Goal: Information Seeking & Learning: Understand process/instructions

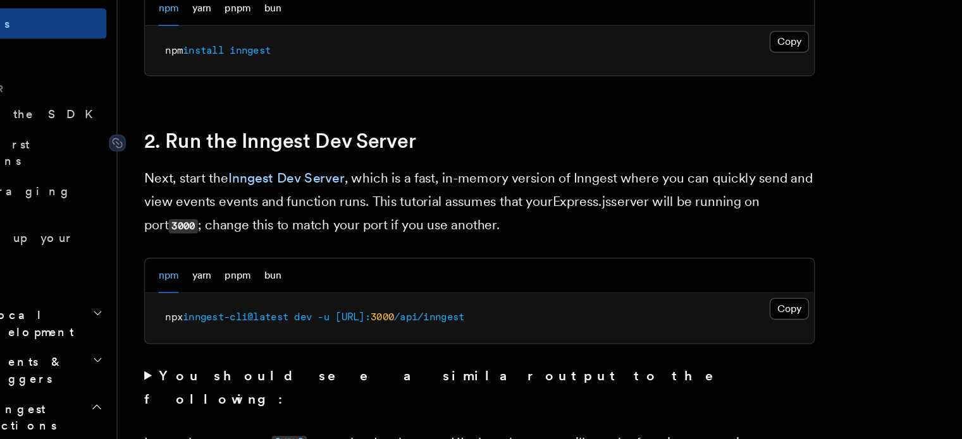
scroll to position [834, 0]
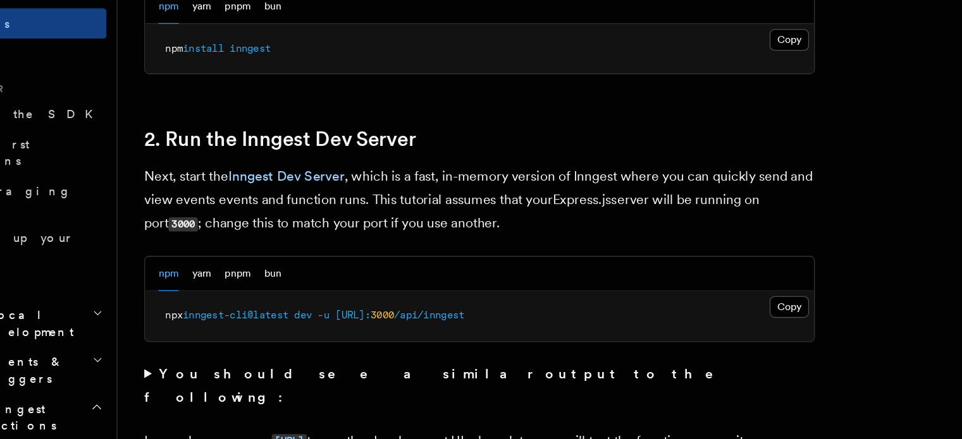
click at [236, 240] on p "Next, start the Inngest Dev Server , which is a fast, in-memory version of Inng…" at bounding box center [430, 259] width 506 height 54
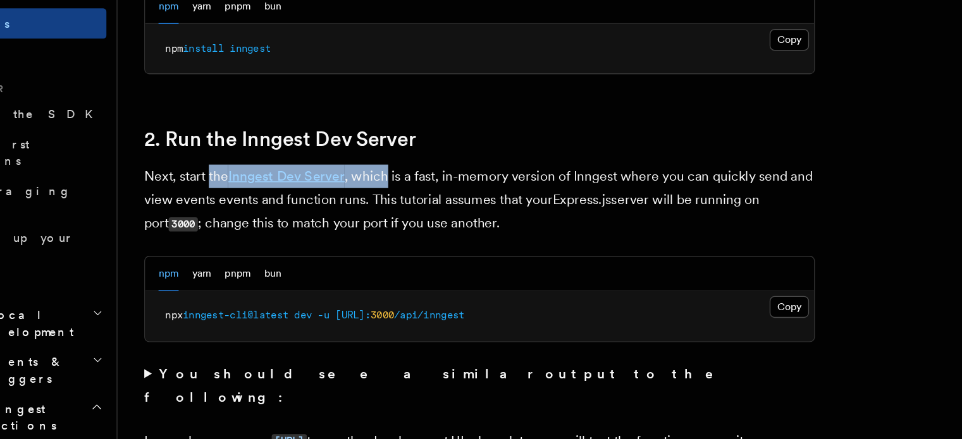
drag, startPoint x: 236, startPoint y: 240, endPoint x: 360, endPoint y: 240, distance: 123.9
click at [360, 240] on p "Next, start the Inngest Dev Server , which is a fast, in-memory version of Inng…" at bounding box center [430, 259] width 506 height 54
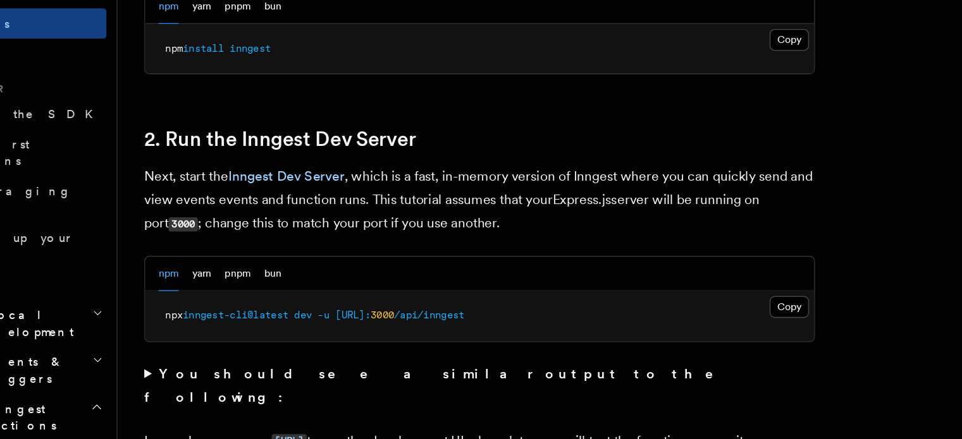
click at [406, 239] on p "Next, start the Inngest Dev Server , which is a fast, in-memory version of Inng…" at bounding box center [430, 259] width 506 height 54
drag, startPoint x: 406, startPoint y: 239, endPoint x: 499, endPoint y: 238, distance: 92.9
click at [499, 238] on p "Next, start the Inngest Dev Server , which is a fast, in-memory version of Inng…" at bounding box center [430, 259] width 506 height 54
click at [532, 240] on p "Next, start the Inngest Dev Server , which is a fast, in-memory version of Inng…" at bounding box center [430, 259] width 506 height 54
drag, startPoint x: 532, startPoint y: 240, endPoint x: 593, endPoint y: 234, distance: 61.6
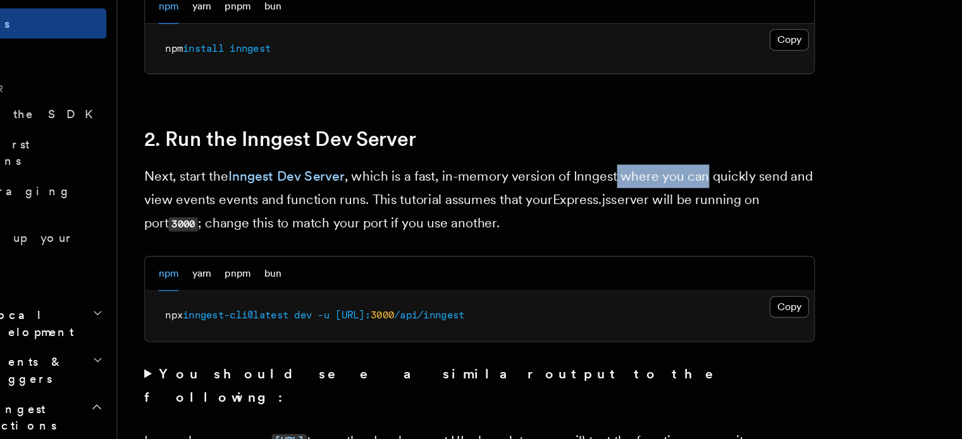
click at [593, 234] on p "Next, start the Inngest Dev Server , which is a fast, in-memory version of Inng…" at bounding box center [430, 259] width 506 height 54
click at [238, 254] on p "Next, start the Inngest Dev Server , which is a fast, in-memory version of Inng…" at bounding box center [430, 259] width 506 height 54
drag, startPoint x: 238, startPoint y: 254, endPoint x: 258, endPoint y: 255, distance: 19.7
click at [258, 255] on p "Next, start the Inngest Dev Server , which is a fast, in-memory version of Inng…" at bounding box center [430, 259] width 506 height 54
click at [389, 256] on p "Next, start the Inngest Dev Server , which is a fast, in-memory version of Inng…" at bounding box center [430, 259] width 506 height 54
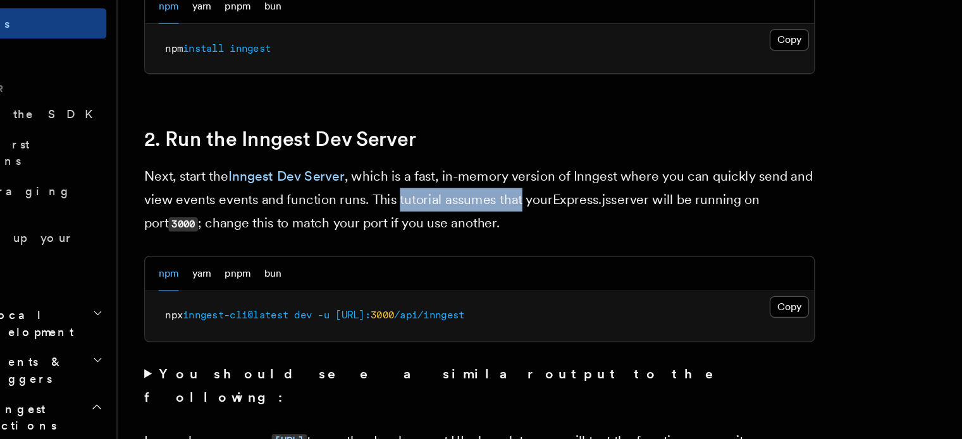
drag, startPoint x: 389, startPoint y: 256, endPoint x: 451, endPoint y: 256, distance: 62.0
click at [451, 256] on p "Next, start the Inngest Dev Server , which is a fast, in-memory version of Inng…" at bounding box center [430, 259] width 506 height 54
click at [531, 252] on p "Next, start the Inngest Dev Server , which is a fast, in-memory version of Inng…" at bounding box center [430, 259] width 506 height 54
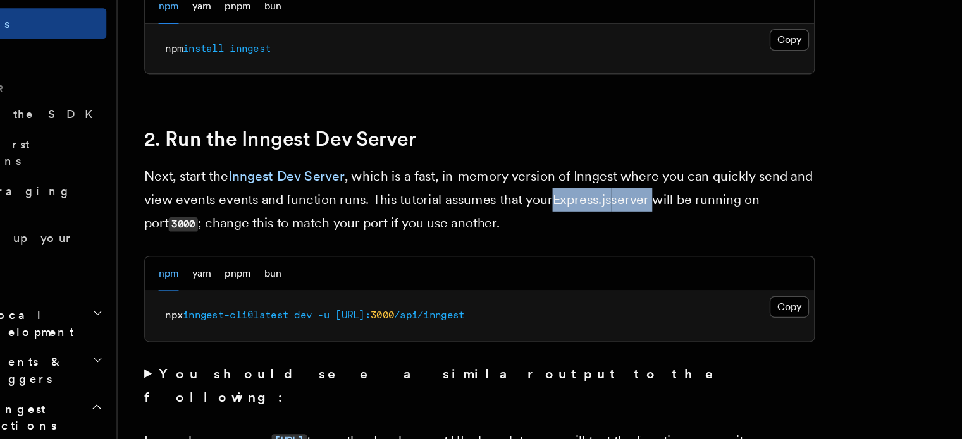
drag, startPoint x: 531, startPoint y: 252, endPoint x: 511, endPoint y: 255, distance: 20.5
click at [511, 255] on p "Next, start the Inngest Dev Server , which is a fast, in-memory version of Inng…" at bounding box center [430, 259] width 506 height 54
click at [593, 257] on p "Next, start the Inngest Dev Server , which is a fast, in-memory version of Inng…" at bounding box center [430, 259] width 506 height 54
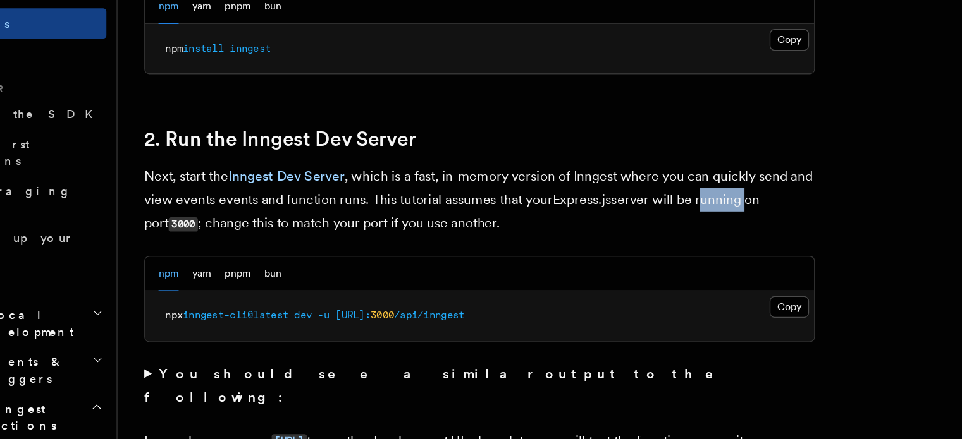
click at [599, 257] on p "Next, start the Inngest Dev Server , which is a fast, in-memory version of Inng…" at bounding box center [430, 259] width 506 height 54
click at [242, 272] on p "Next, start the Inngest Dev Server , which is a fast, in-memory version of Inng…" at bounding box center [430, 259] width 506 height 54
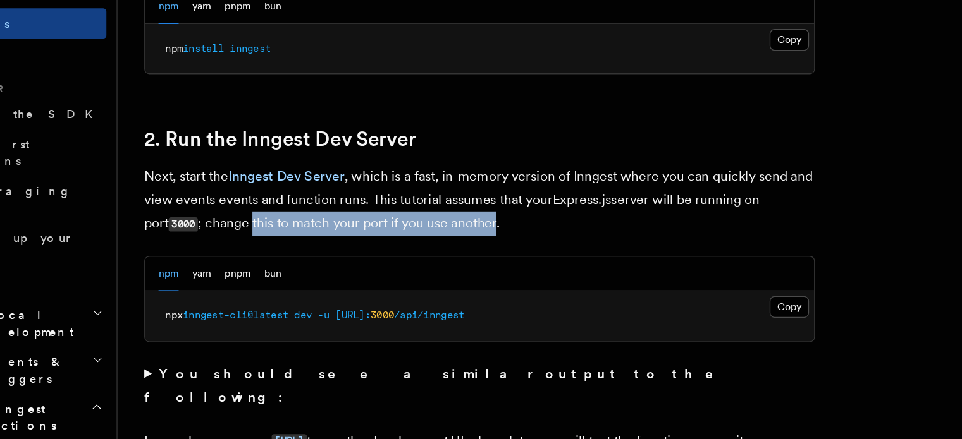
drag, startPoint x: 242, startPoint y: 272, endPoint x: 389, endPoint y: 268, distance: 146.7
click at [389, 268] on p "Next, start the Inngest Dev Server , which is a fast, in-memory version of Inng…" at bounding box center [430, 259] width 506 height 54
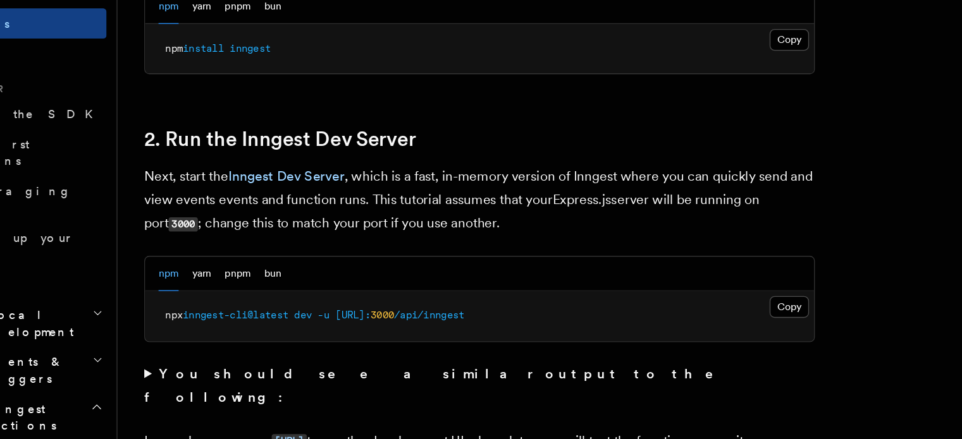
click at [429, 271] on p "Next, start the Inngest Dev Server , which is a fast, in-memory version of Inng…" at bounding box center [430, 259] width 506 height 54
click at [395, 256] on p "Next, start the Inngest Dev Server , which is a fast, in-memory version of Inng…" at bounding box center [430, 259] width 506 height 54
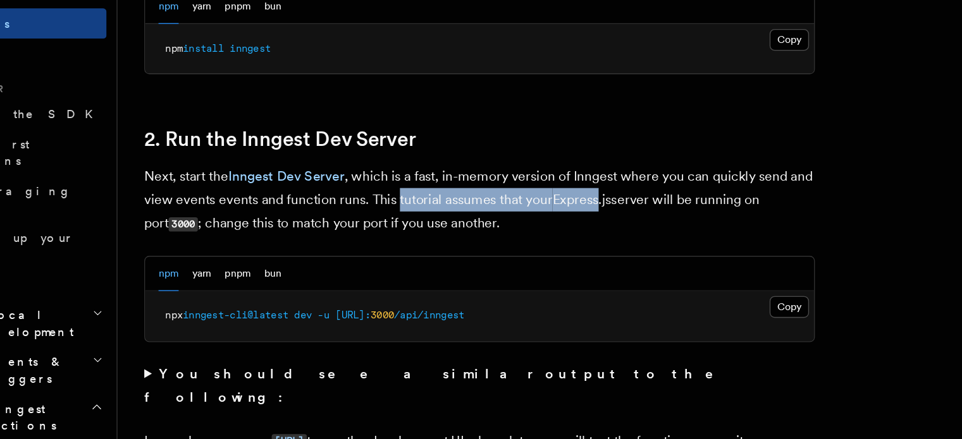
drag, startPoint x: 395, startPoint y: 256, endPoint x: 492, endPoint y: 257, distance: 96.7
click at [492, 257] on p "Next, start the Inngest Dev Server , which is a fast, in-memory version of Inng…" at bounding box center [430, 259] width 506 height 54
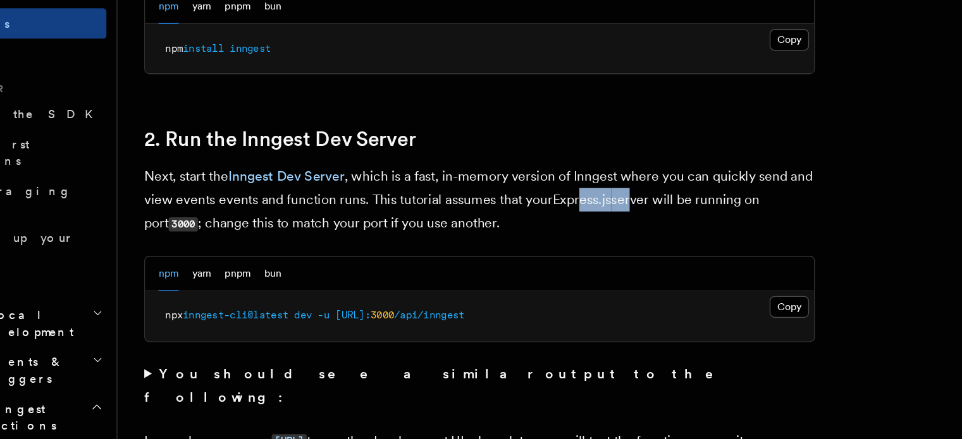
drag, startPoint x: 539, startPoint y: 253, endPoint x: 501, endPoint y: 254, distance: 38.6
click at [501, 254] on p "Next, start the Inngest Dev Server , which is a fast, in-memory version of Inng…" at bounding box center [430, 259] width 506 height 54
click at [664, 338] on button "Copy Copied" at bounding box center [664, 339] width 30 height 16
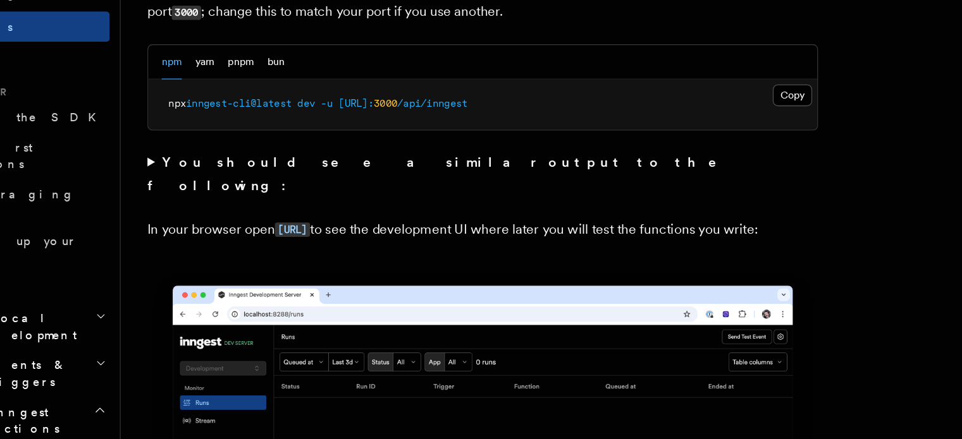
scroll to position [996, 0]
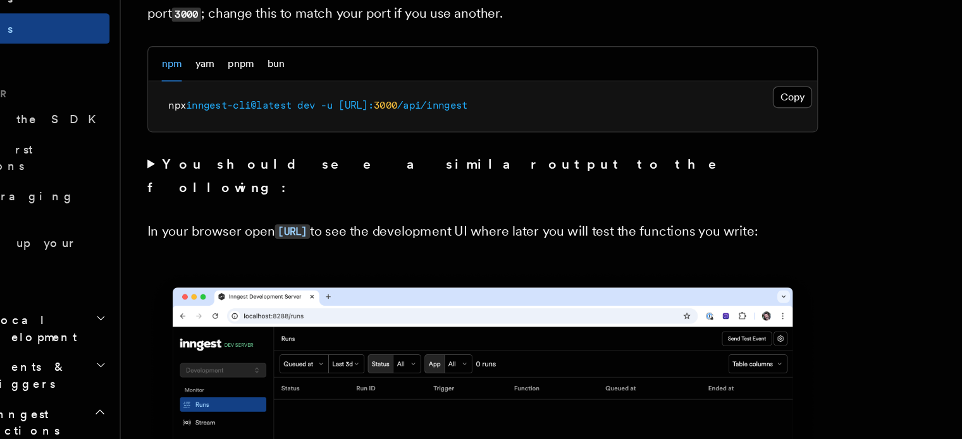
click at [181, 226] on summary "You should see a similar output to the following:" at bounding box center [430, 236] width 506 height 35
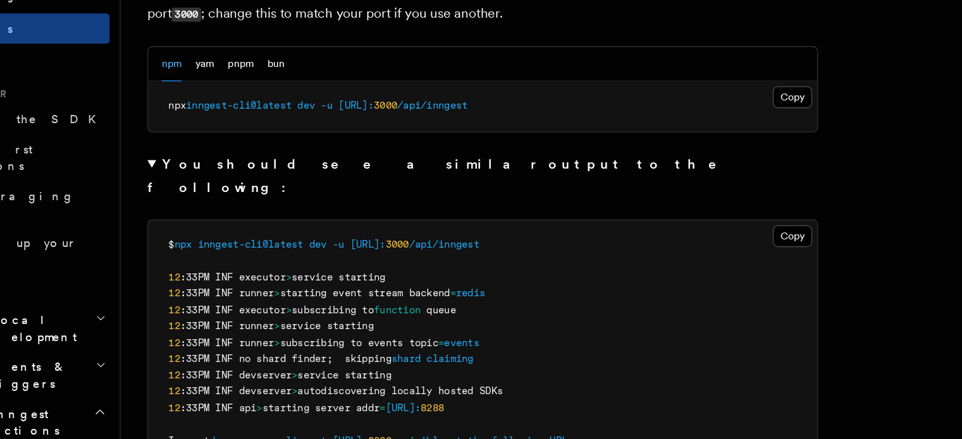
click at [183, 226] on summary "You should see a similar output to the following:" at bounding box center [430, 236] width 506 height 35
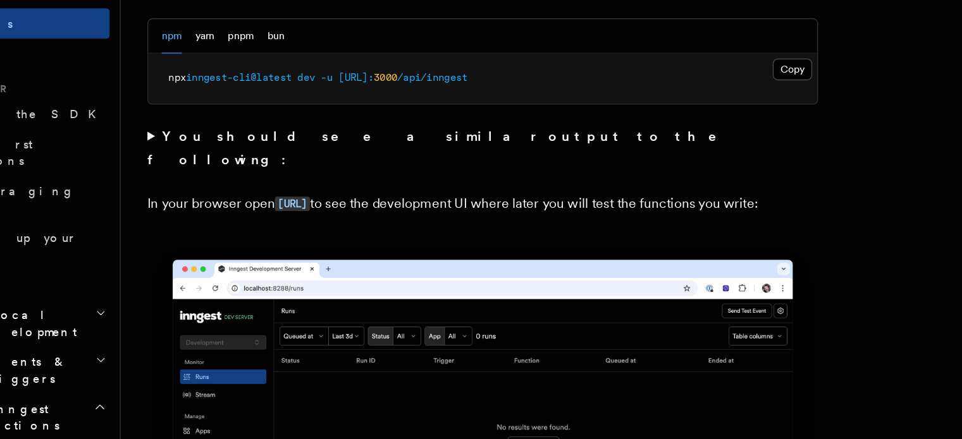
scroll to position [1014, 0]
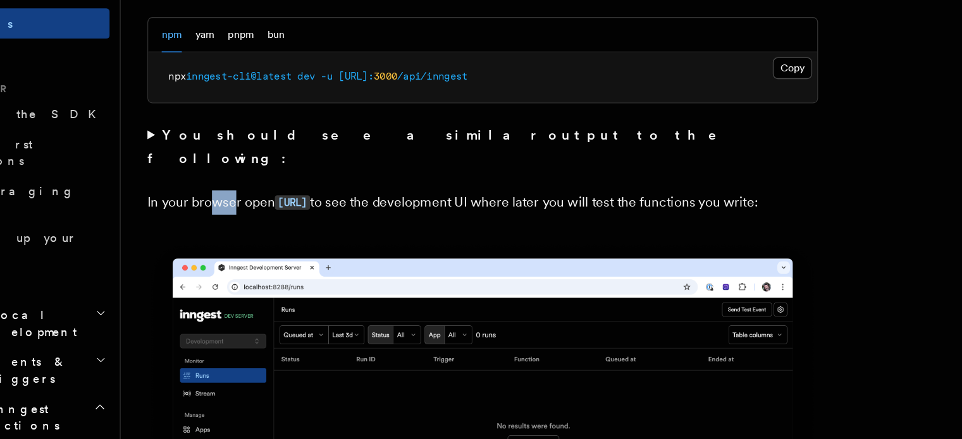
drag, startPoint x: 243, startPoint y: 243, endPoint x: 227, endPoint y: 242, distance: 15.8
click at [227, 252] on p "In your browser open [URL] to see the development UI where later you will test …" at bounding box center [430, 261] width 506 height 18
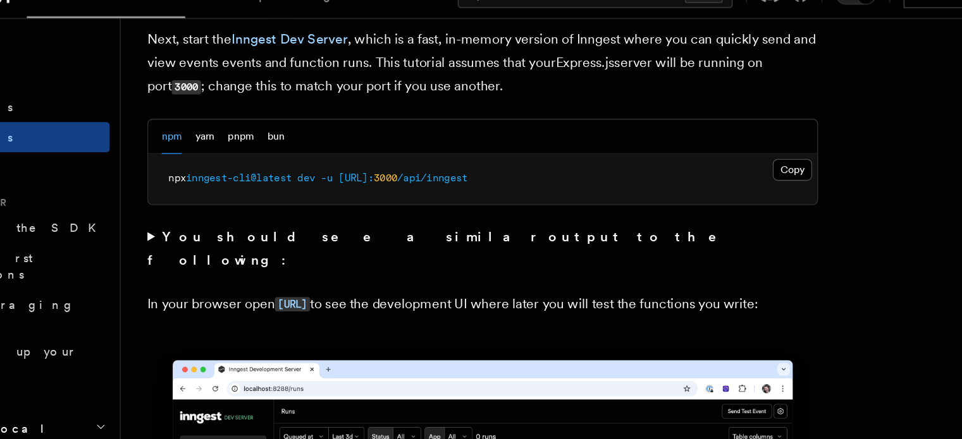
scroll to position [1024, 0]
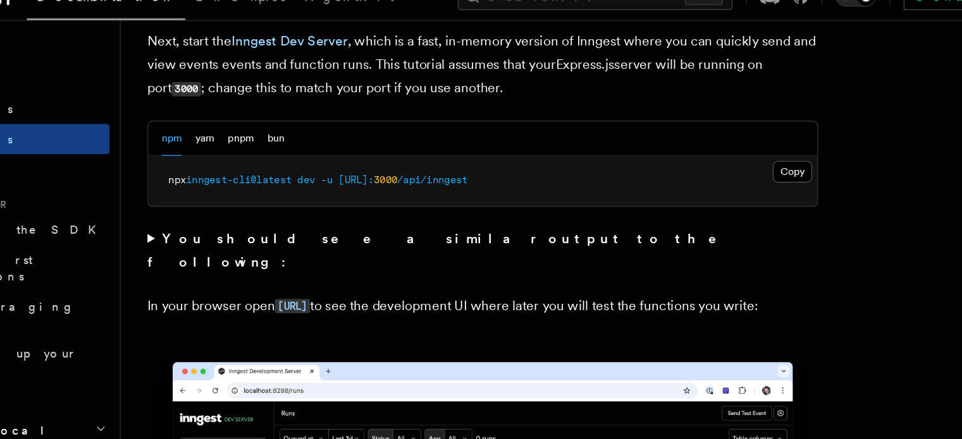
click at [230, 84] on p "Next, start the Inngest Dev Server , which is a fast, in-memory version of Inng…" at bounding box center [430, 69] width 506 height 54
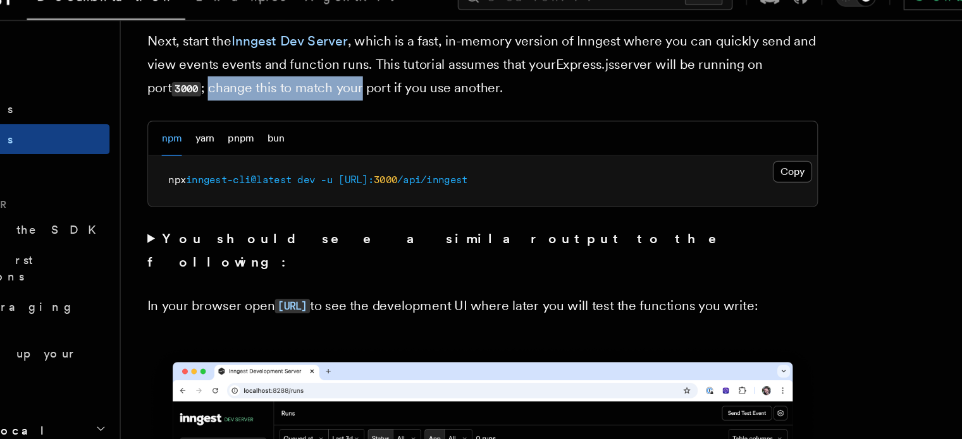
drag, startPoint x: 230, startPoint y: 84, endPoint x: 318, endPoint y: 91, distance: 88.2
click at [318, 91] on p "Next, start the Inngest Dev Server , which is a fast, in-memory version of Inng…" at bounding box center [430, 69] width 506 height 54
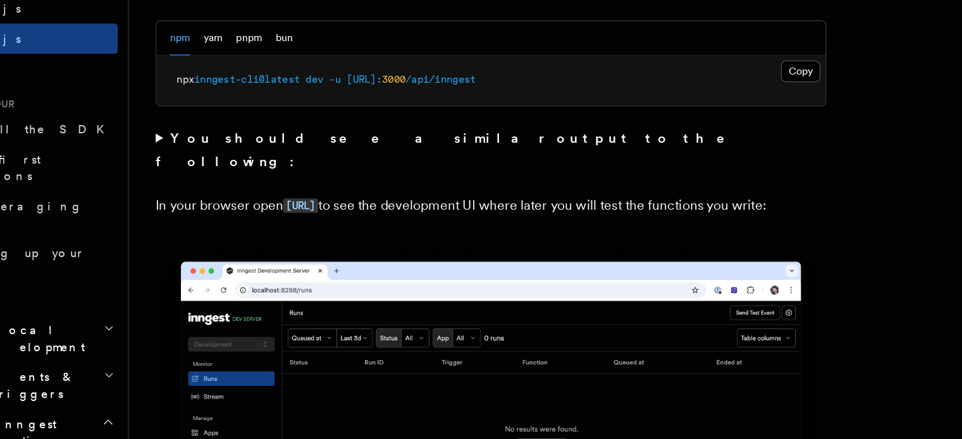
click at [248, 242] on p "In your browser open [URL] to see the development UI where later you will test …" at bounding box center [430, 251] width 506 height 18
drag, startPoint x: 248, startPoint y: 228, endPoint x: 239, endPoint y: 228, distance: 8.9
click at [239, 242] on p "In your browser open [URL] to see the development UI where later you will test …" at bounding box center [430, 251] width 506 height 18
click at [431, 242] on p "In your browser open [URL] to see the development UI where later you will test …" at bounding box center [430, 251] width 506 height 18
drag, startPoint x: 431, startPoint y: 228, endPoint x: 472, endPoint y: 233, distance: 40.7
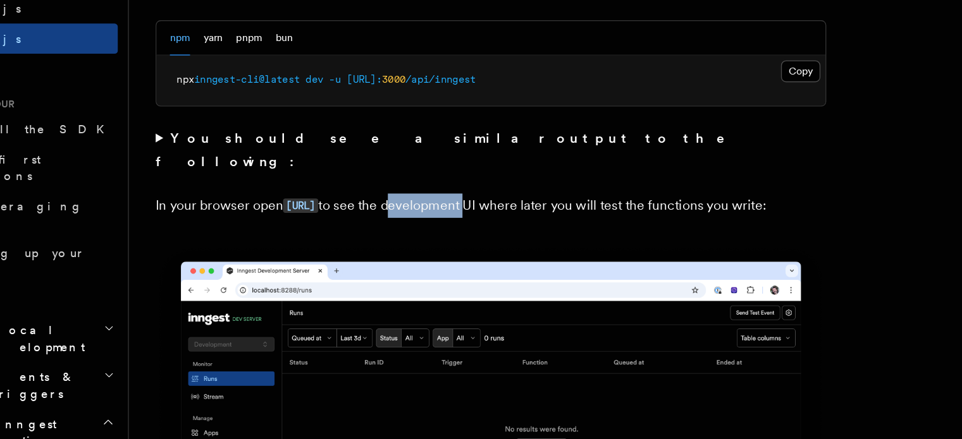
click at [472, 242] on p "In your browser open [URL] to see the development UI where later you will test …" at bounding box center [430, 251] width 506 height 18
click at [530, 242] on p "In your browser open [URL] to see the development UI where later you will test …" at bounding box center [430, 251] width 506 height 18
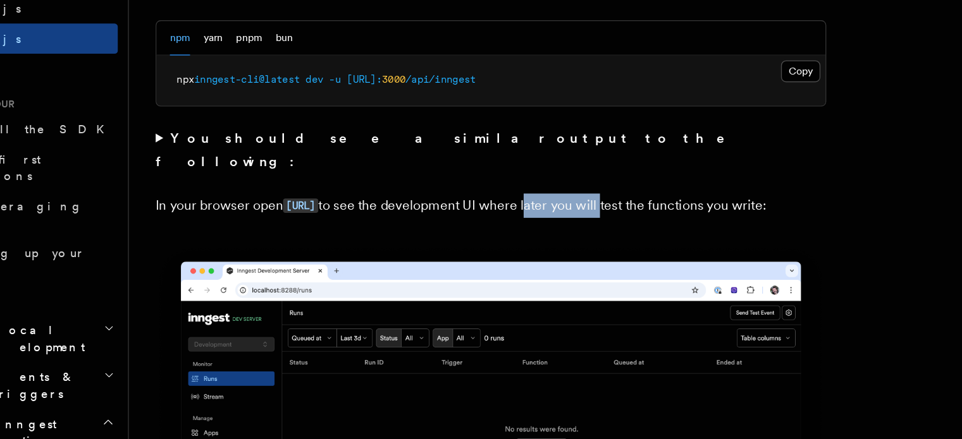
drag, startPoint x: 530, startPoint y: 232, endPoint x: 587, endPoint y: 234, distance: 57.6
click at [587, 242] on p "In your browser open [URL] to see the development UI where later you will test …" at bounding box center [430, 251] width 506 height 18
click at [618, 242] on p "In your browser open [URL] to see the development UI where later you will test …" at bounding box center [430, 251] width 506 height 18
drag, startPoint x: 618, startPoint y: 227, endPoint x: 604, endPoint y: 228, distance: 13.9
click at [604, 242] on p "In your browser open [URL] to see the development UI where later you will test …" at bounding box center [430, 251] width 506 height 18
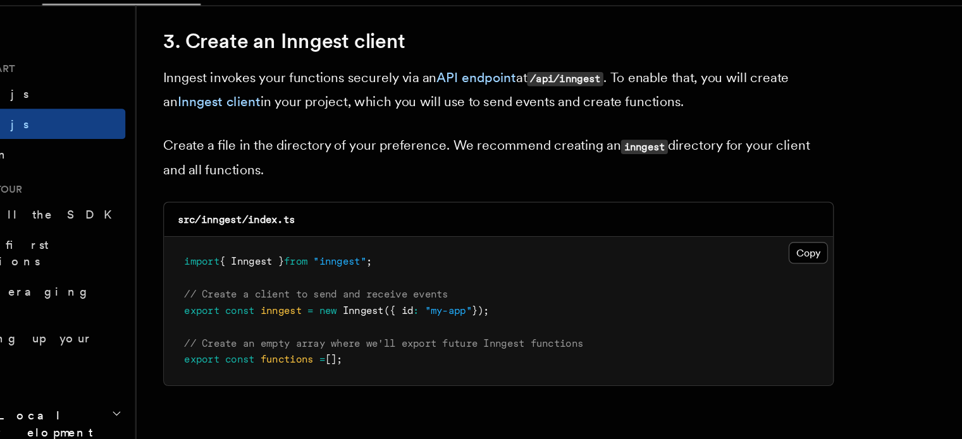
scroll to position [1608, 0]
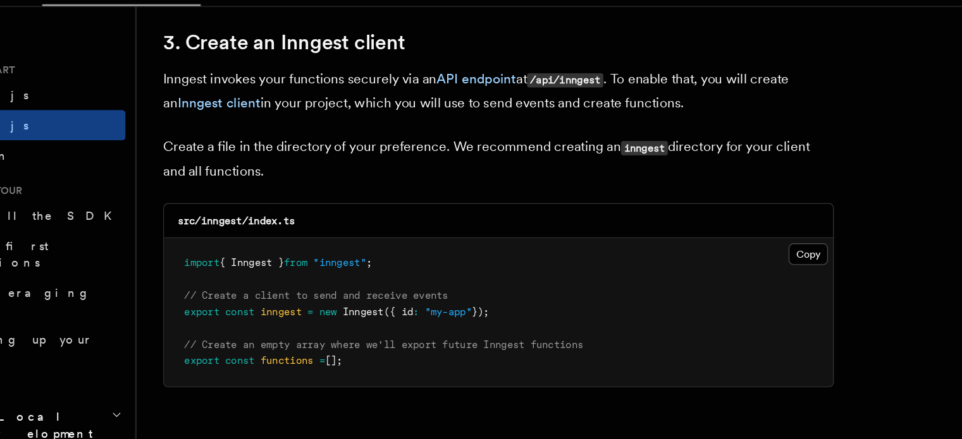
click at [261, 96] on p "Inngest invokes your functions securely via an API endpoint at /api/inngest . T…" at bounding box center [430, 100] width 506 height 36
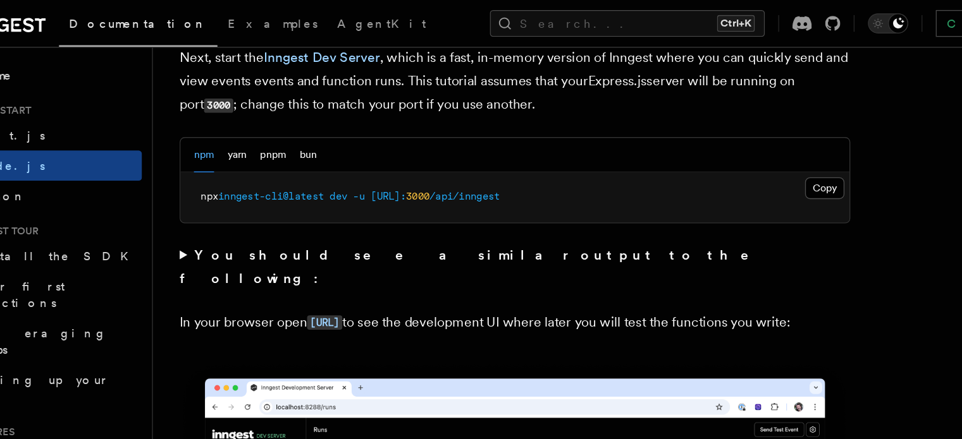
scroll to position [1031, 0]
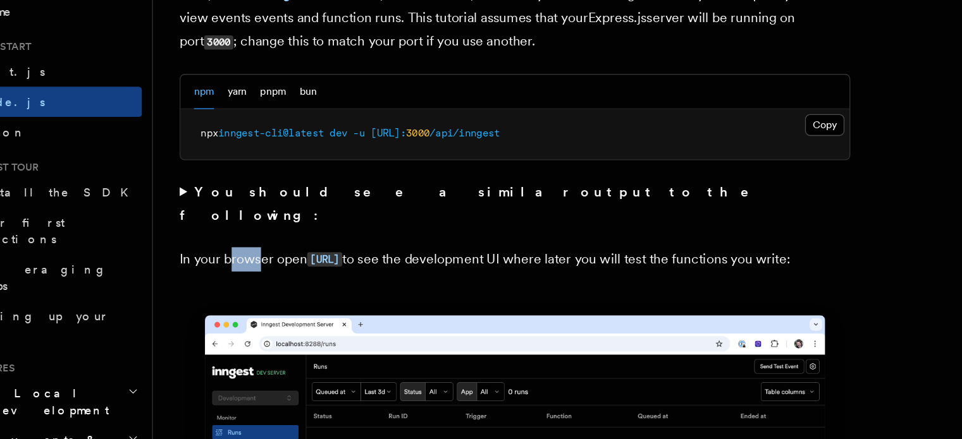
drag, startPoint x: 216, startPoint y: 222, endPoint x: 238, endPoint y: 224, distance: 22.3
click at [238, 235] on p "In your browser open [URL] to see the development UI where later you will test …" at bounding box center [430, 244] width 506 height 18
click at [386, 235] on p "In your browser open [URL] to see the development UI where later you will test …" at bounding box center [430, 244] width 506 height 18
drag, startPoint x: 386, startPoint y: 223, endPoint x: 403, endPoint y: 224, distance: 16.5
click at [403, 235] on p "In your browser open [URL] to see the development UI where later you will test …" at bounding box center [430, 244] width 506 height 18
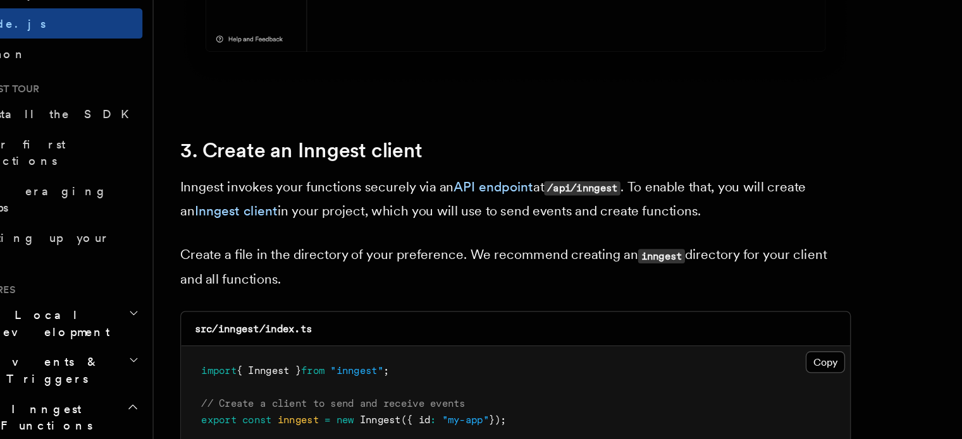
scroll to position [1450, 0]
drag, startPoint x: 260, startPoint y: 269, endPoint x: 278, endPoint y: 269, distance: 18.3
click at [278, 269] on p "Inngest invokes your functions securely via an API endpoint at /api/inngest . T…" at bounding box center [430, 258] width 506 height 36
click at [302, 271] on p "Inngest invokes your functions securely via an API endpoint at /api/inngest . T…" at bounding box center [430, 258] width 506 height 36
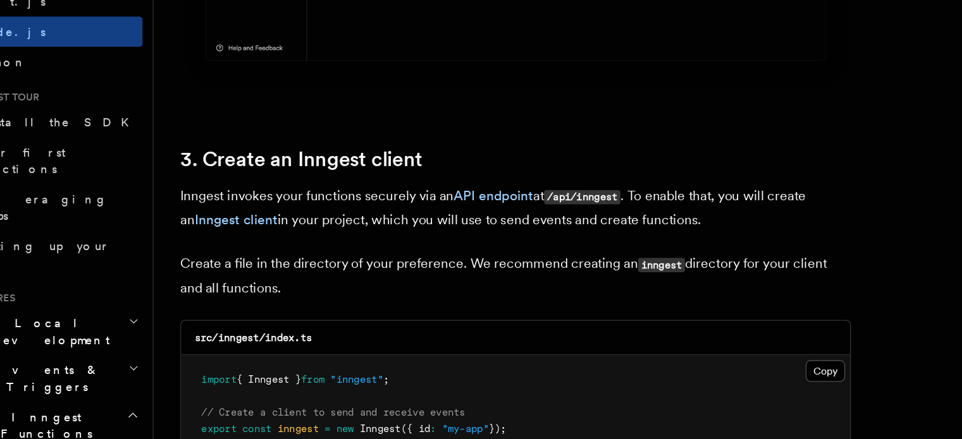
scroll to position [1450, 0]
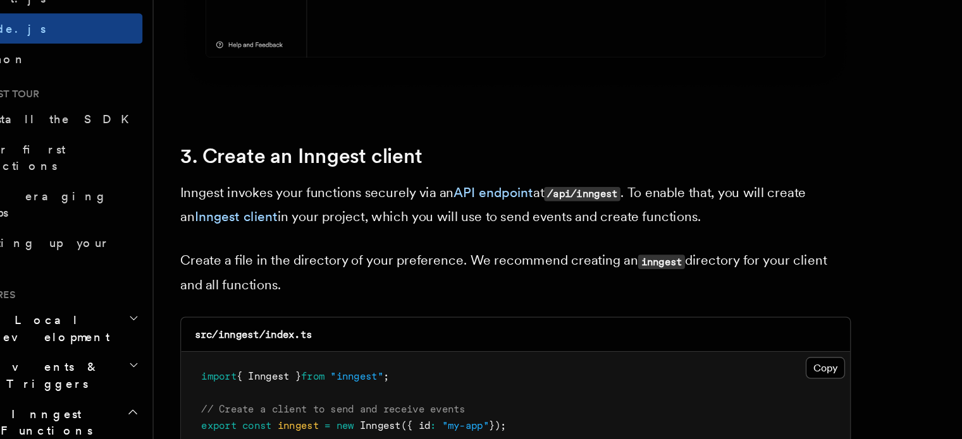
click at [291, 248] on p "Inngest invokes your functions securely via an API endpoint at /api/inngest . T…" at bounding box center [430, 258] width 506 height 36
drag, startPoint x: 291, startPoint y: 248, endPoint x: 336, endPoint y: 248, distance: 45.5
click at [336, 248] on p "Inngest invokes your functions securely via an API endpoint at /api/inngest . T…" at bounding box center [430, 258] width 506 height 36
click at [553, 246] on p "Inngest invokes your functions securely via an API endpoint at /api/inngest . T…" at bounding box center [430, 258] width 506 height 36
drag, startPoint x: 553, startPoint y: 246, endPoint x: 589, endPoint y: 245, distance: 36.7
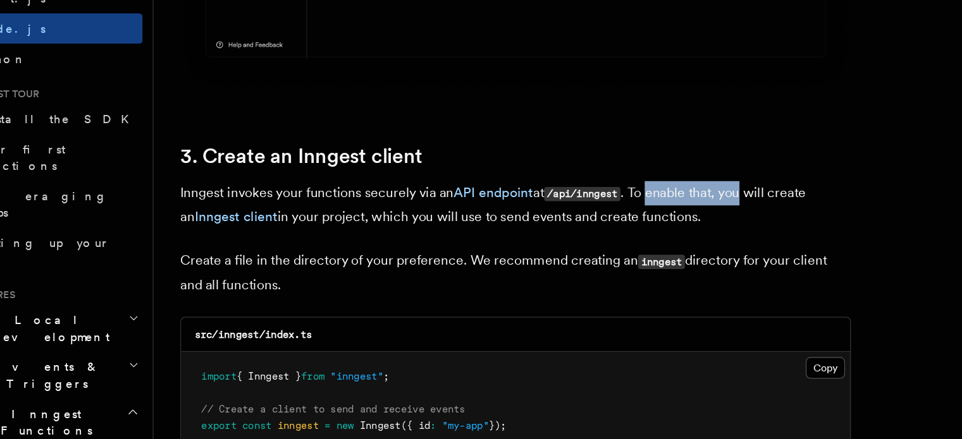
click at [589, 245] on p "Inngest invokes your functions securely via an API endpoint at /api/inngest . T…" at bounding box center [430, 258] width 506 height 36
click at [256, 266] on p "Inngest invokes your functions securely via an API endpoint at /api/inngest . T…" at bounding box center [430, 258] width 506 height 36
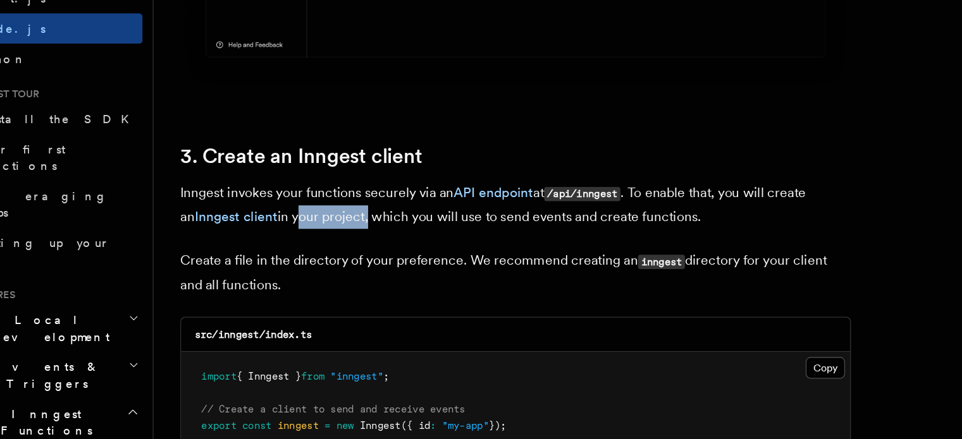
drag, startPoint x: 256, startPoint y: 266, endPoint x: 294, endPoint y: 267, distance: 37.9
click at [294, 267] on p "Inngest invokes your functions securely via an API endpoint at /api/inngest . T…" at bounding box center [430, 258] width 506 height 36
click at [334, 267] on p "Inngest invokes your functions securely via an API endpoint at /api/inngest . T…" at bounding box center [430, 258] width 506 height 36
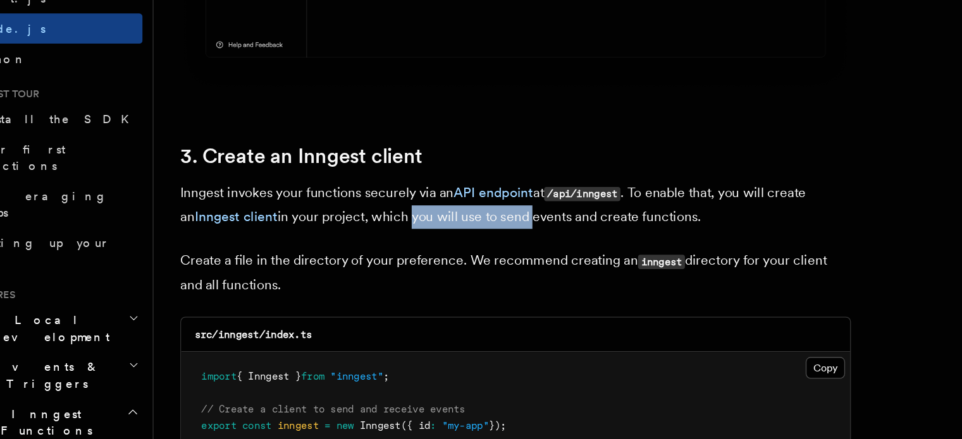
drag, startPoint x: 334, startPoint y: 267, endPoint x: 419, endPoint y: 265, distance: 84.7
click at [419, 265] on p "Inngest invokes your functions securely via an API endpoint at /api/inngest . T…" at bounding box center [430, 258] width 506 height 36
click at [448, 266] on p "Inngest invokes your functions securely via an API endpoint at /api/inngest . T…" at bounding box center [430, 258] width 506 height 36
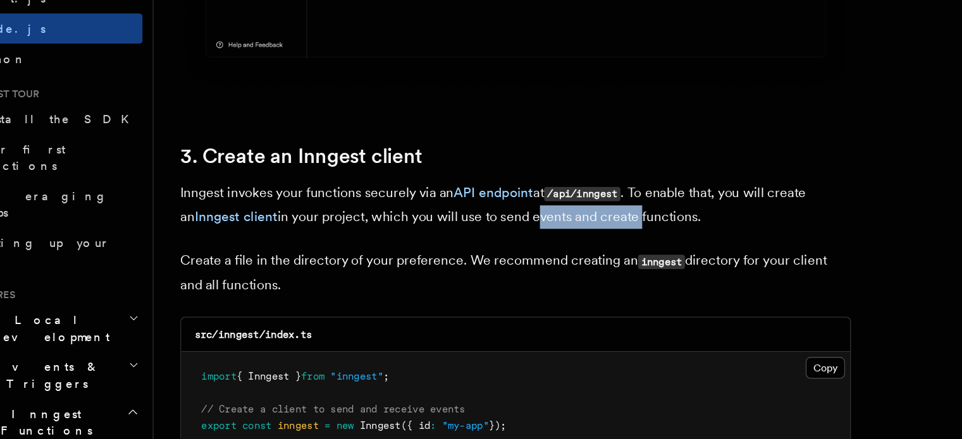
drag, startPoint x: 448, startPoint y: 266, endPoint x: 481, endPoint y: 272, distance: 33.4
click at [481, 272] on p "Inngest invokes your functions securely via an API endpoint at /api/inngest . T…" at bounding box center [430, 258] width 506 height 36
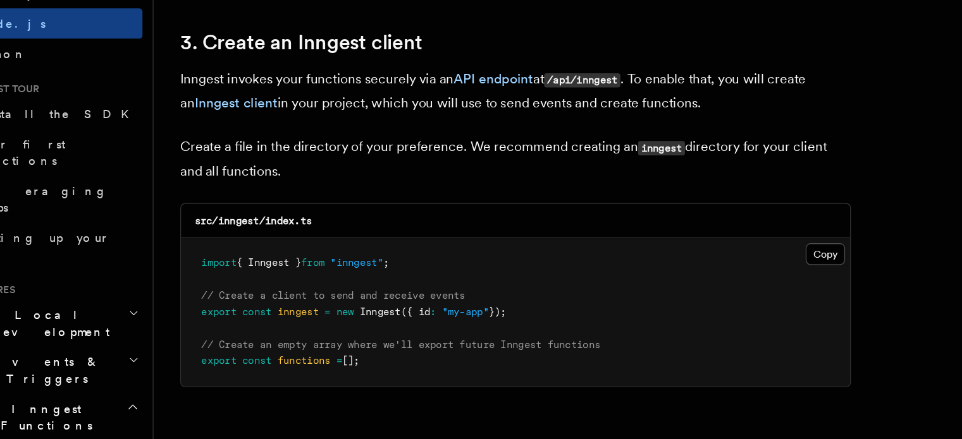
scroll to position [1532, 0]
click at [440, 217] on p "Create a file in the directory of your preference. We recommend creating an inn…" at bounding box center [430, 227] width 506 height 36
drag, startPoint x: 440, startPoint y: 218, endPoint x: 466, endPoint y: 218, distance: 25.9
click at [466, 218] on p "Create a file in the directory of your preference. We recommend creating an inn…" at bounding box center [430, 227] width 506 height 36
click at [576, 215] on p "Create a file in the directory of your preference. We recommend creating an inn…" at bounding box center [430, 227] width 506 height 36
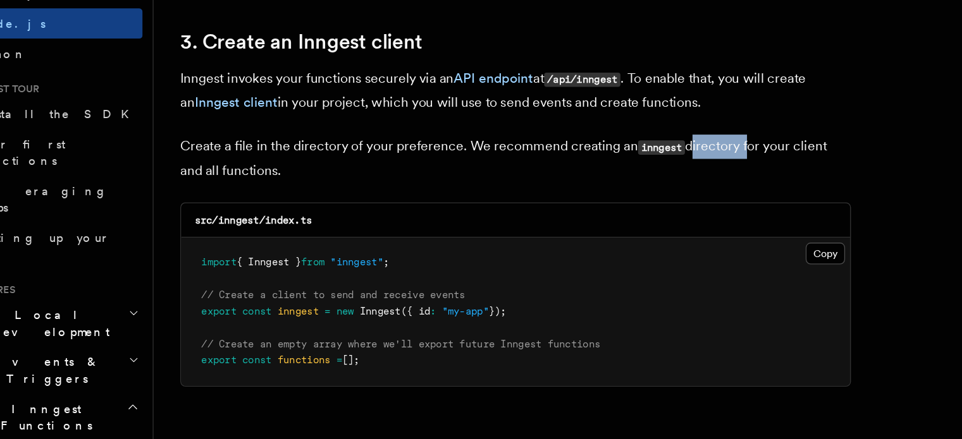
drag, startPoint x: 576, startPoint y: 215, endPoint x: 599, endPoint y: 217, distance: 22.8
click at [599, 217] on p "Create a file in the directory of your preference. We recommend creating an inn…" at bounding box center [430, 227] width 506 height 36
click at [227, 241] on p "Create a file in the directory of your preference. We recommend creating an inn…" at bounding box center [430, 227] width 506 height 36
drag, startPoint x: 227, startPoint y: 241, endPoint x: 205, endPoint y: 237, distance: 22.5
click at [205, 237] on p "Create a file in the directory of your preference. We recommend creating an inn…" at bounding box center [430, 227] width 506 height 36
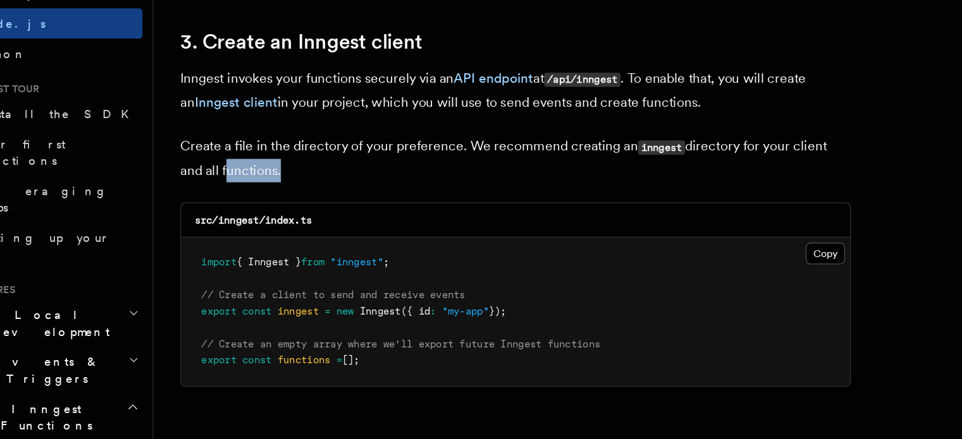
click at [205, 237] on p "Create a file in the directory of your preference. We recommend creating an inn…" at bounding box center [430, 227] width 506 height 36
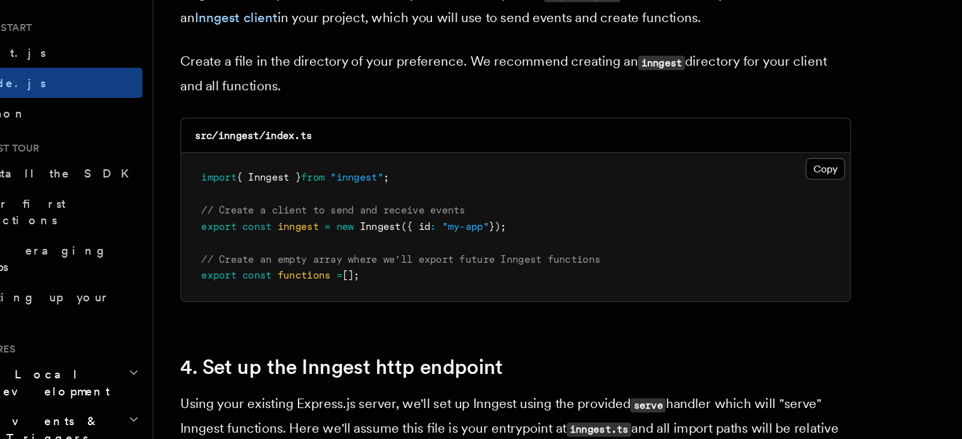
scroll to position [1641, 0]
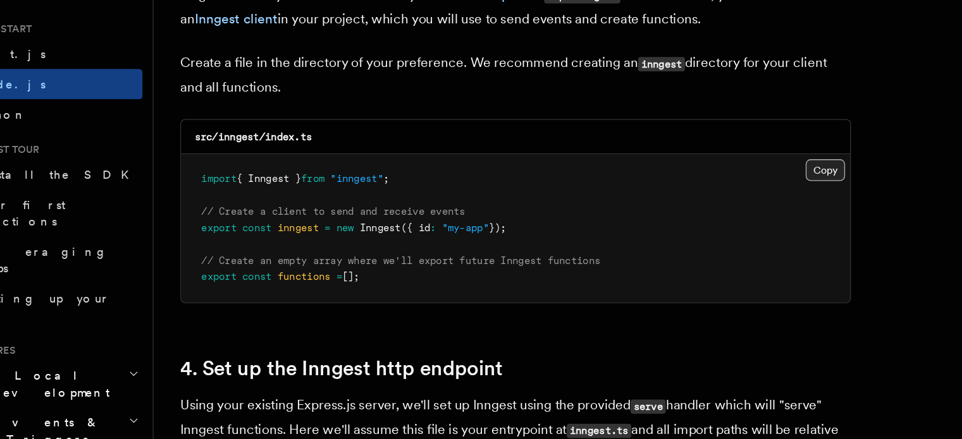
click at [657, 192] on button "Copy Copied" at bounding box center [664, 190] width 30 height 16
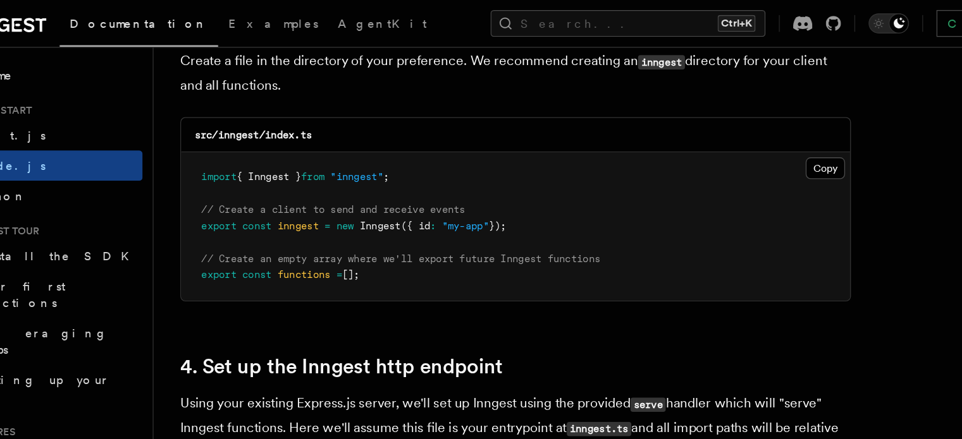
scroll to position [1704, 0]
drag, startPoint x: 350, startPoint y: 213, endPoint x: 233, endPoint y: 109, distance: 157.2
click at [233, 109] on div "src/inngest/index.ts Copy Copied import { Inngest } from "inngest" ; // Create …" at bounding box center [430, 158] width 506 height 139
click at [369, 218] on pre "import { Inngest } from "inngest" ; // Create a client to send and receive even…" at bounding box center [430, 171] width 505 height 112
drag, startPoint x: 326, startPoint y: 193, endPoint x: 374, endPoint y: 197, distance: 48.2
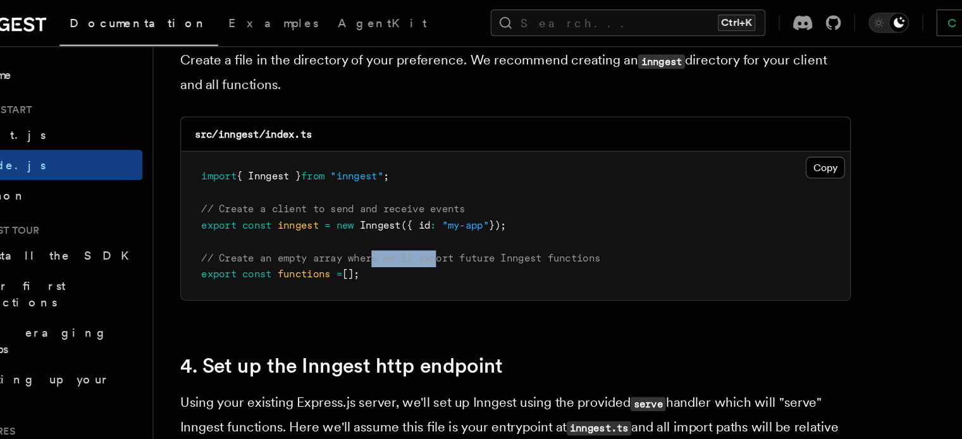
click at [374, 197] on span "// Create an empty array where we'll export future Inngest functions" at bounding box center [343, 195] width 301 height 9
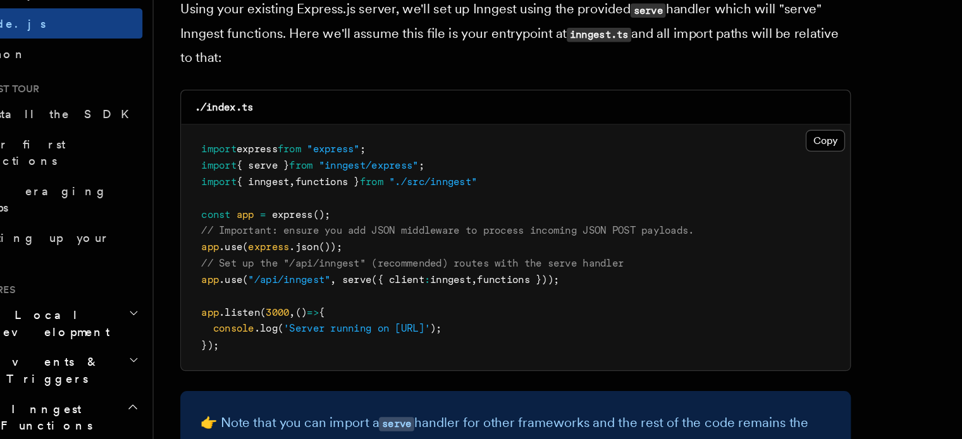
scroll to position [1899, 0]
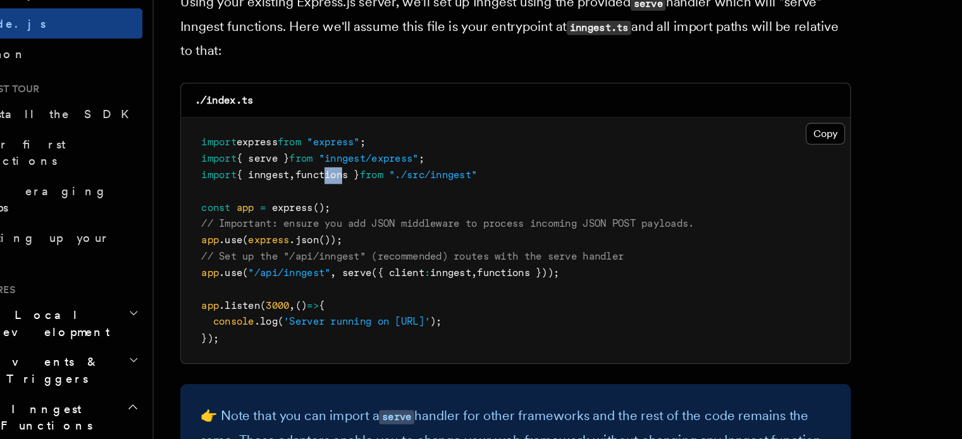
drag, startPoint x: 306, startPoint y: 241, endPoint x: 289, endPoint y: 241, distance: 17.1
click at [289, 241] on span "functions }" at bounding box center [288, 239] width 49 height 9
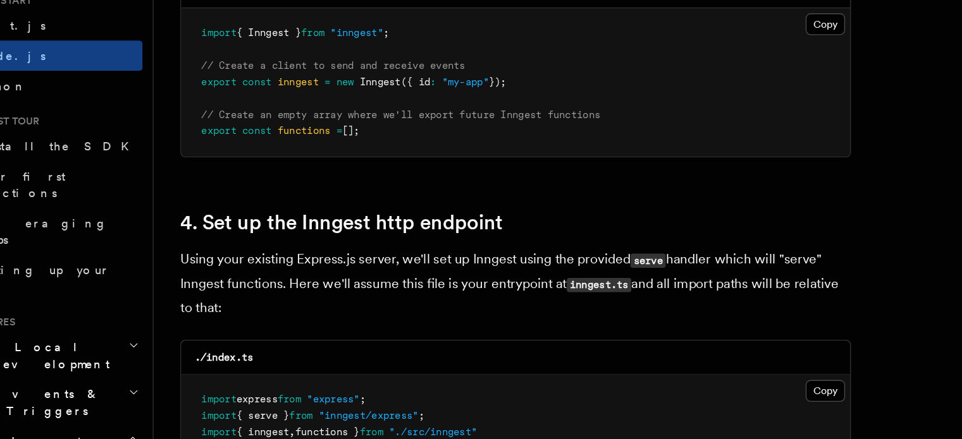
scroll to position [1734, 0]
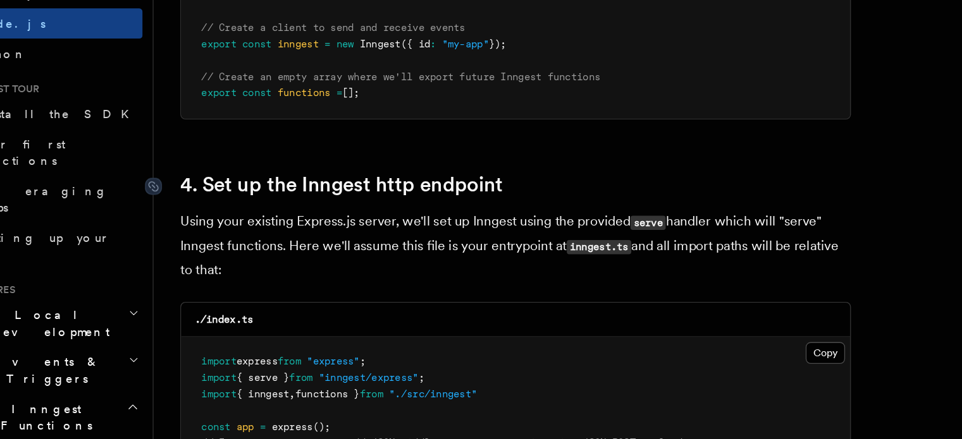
click at [309, 245] on link "4. Set up the Inngest http endpoint" at bounding box center [298, 247] width 243 height 18
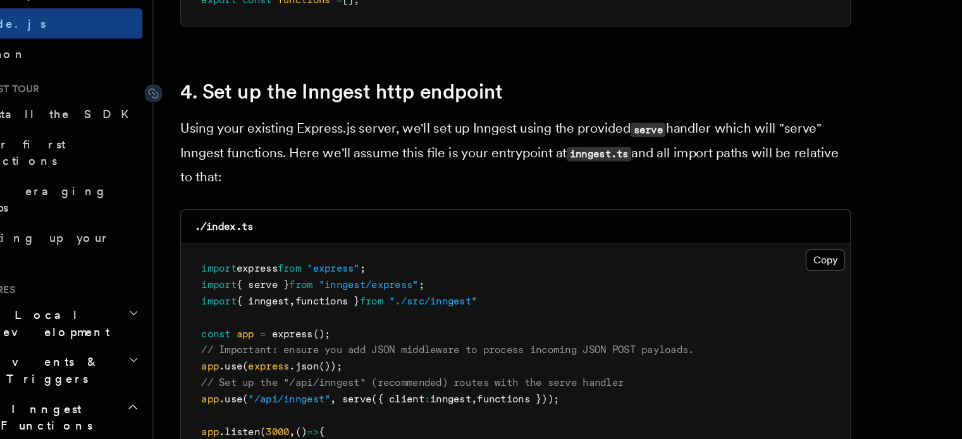
drag, startPoint x: 309, startPoint y: 245, endPoint x: 338, endPoint y: 243, distance: 29.1
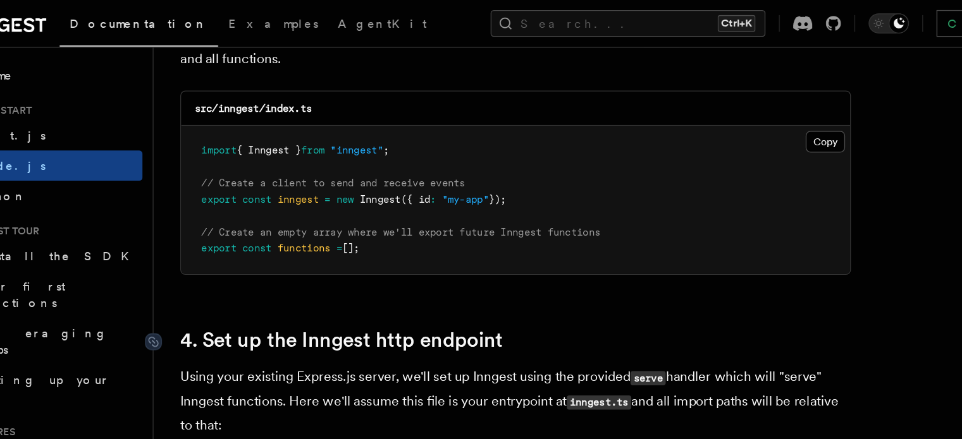
scroll to position [1724, 0]
click at [665, 113] on button "Copy Copied" at bounding box center [664, 107] width 30 height 16
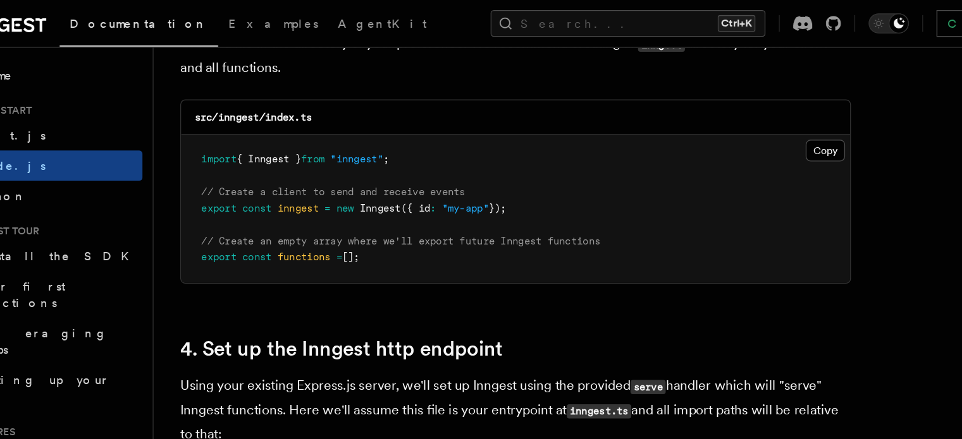
scroll to position [1717, 0]
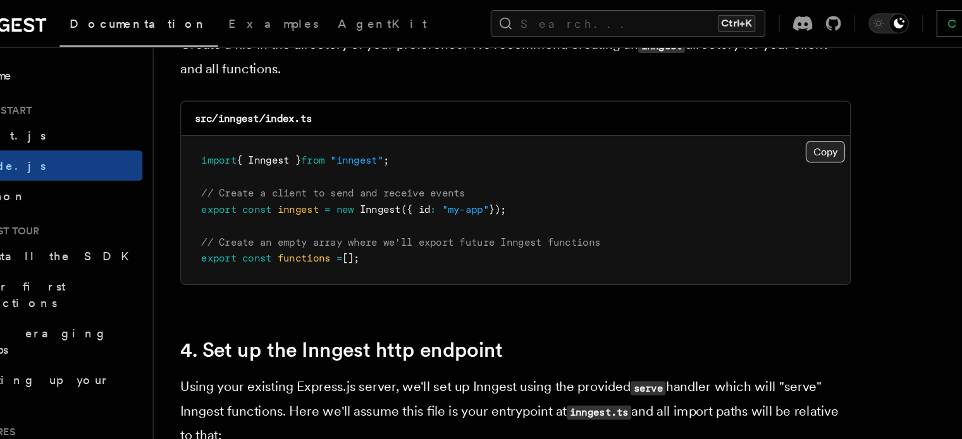
click at [659, 119] on button "Copy Copied" at bounding box center [664, 114] width 30 height 16
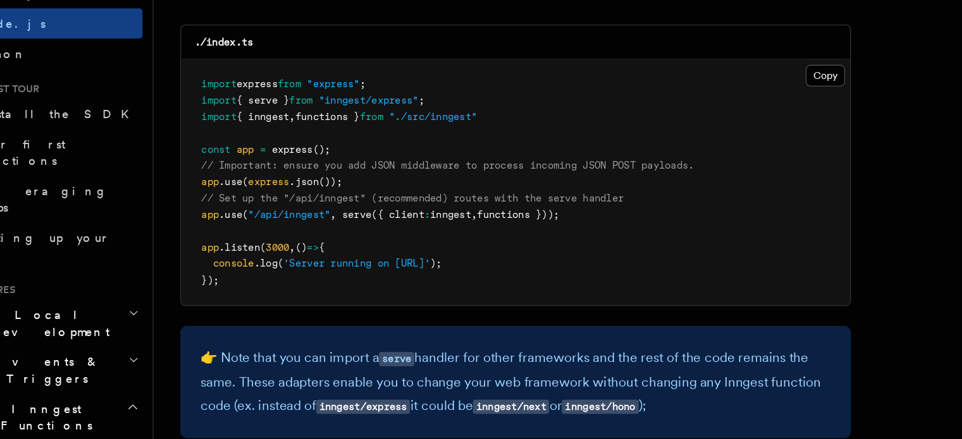
scroll to position [1945, 0]
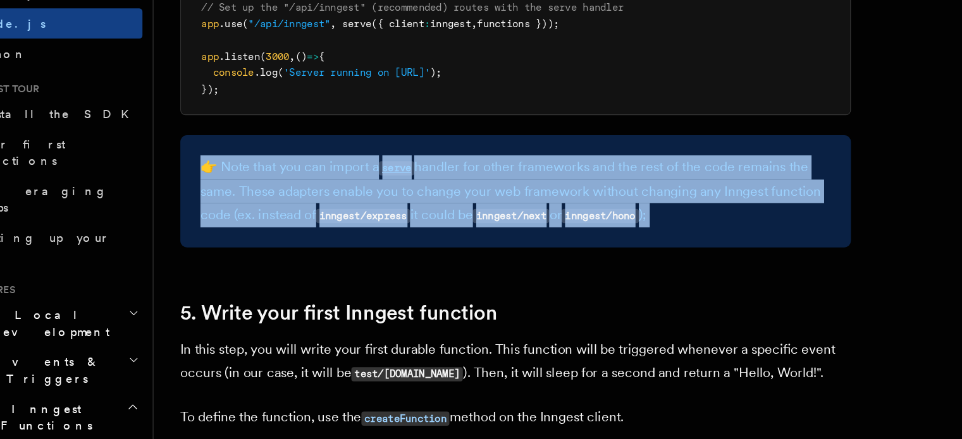
scroll to position [2088, 0]
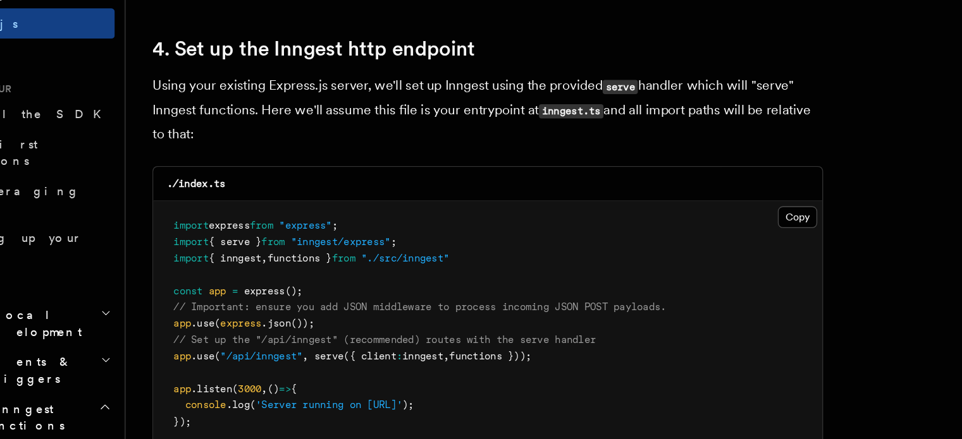
scroll to position [1839, 0]
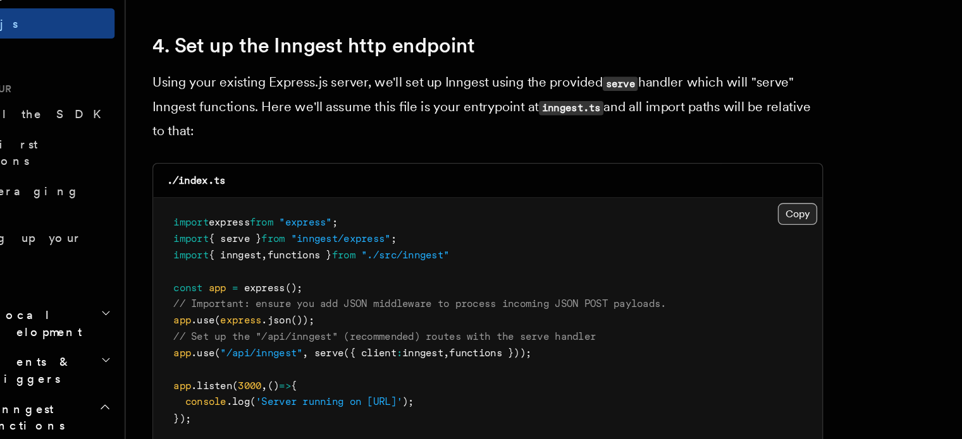
click at [666, 273] on button "Copy Copied" at bounding box center [664, 269] width 30 height 16
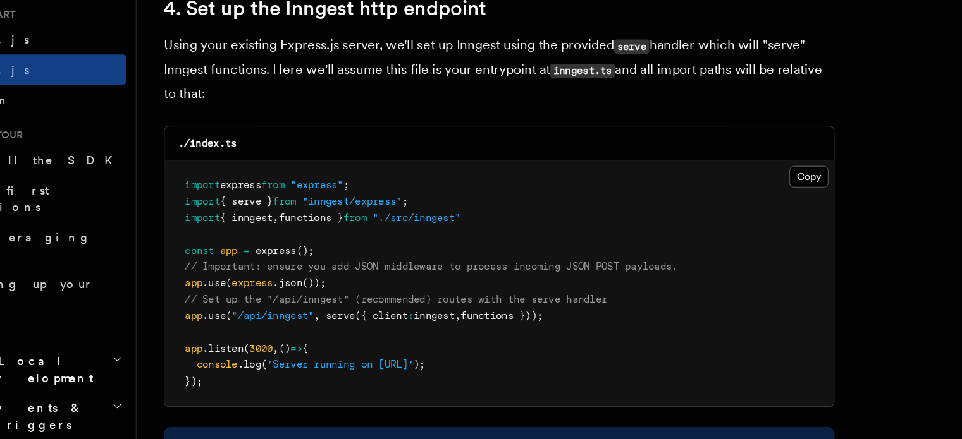
scroll to position [1901, 0]
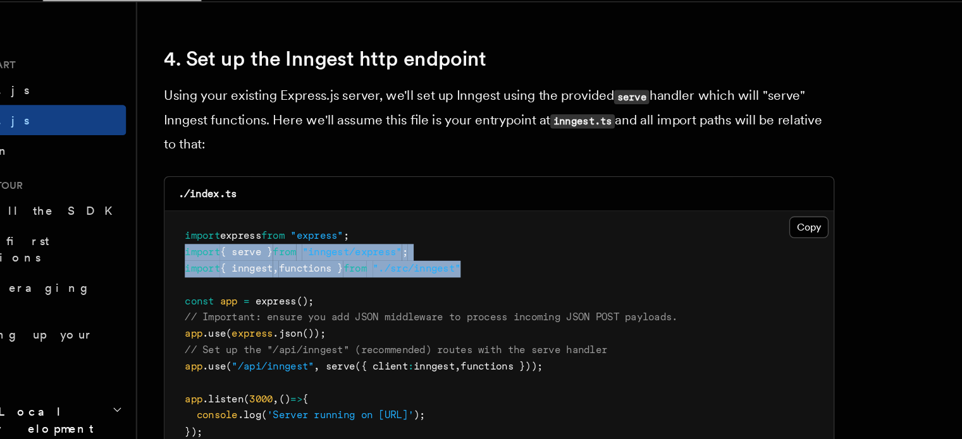
drag, startPoint x: 430, startPoint y: 235, endPoint x: 187, endPoint y: 226, distance: 243.0
click at [187, 226] on pre "import express from "express" ; import { serve } from "inngest/express" ; impor…" at bounding box center [430, 287] width 505 height 186
copy code "import { serve } from "inngest/express" ; import { inngest , functions } from "…"
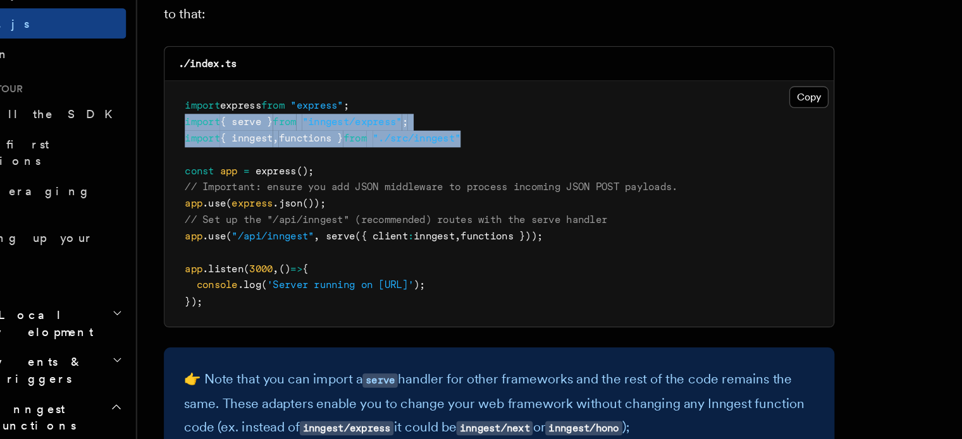
scroll to position [1934, 0]
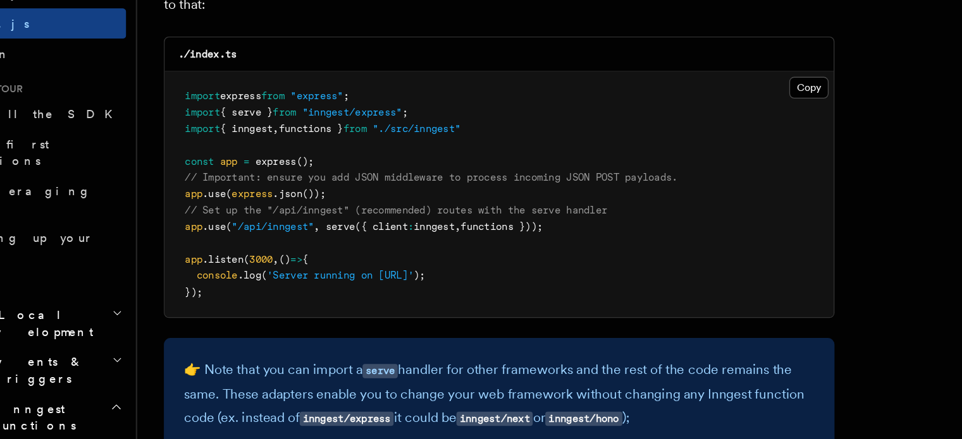
click at [193, 276] on span "app" at bounding box center [199, 278] width 13 height 9
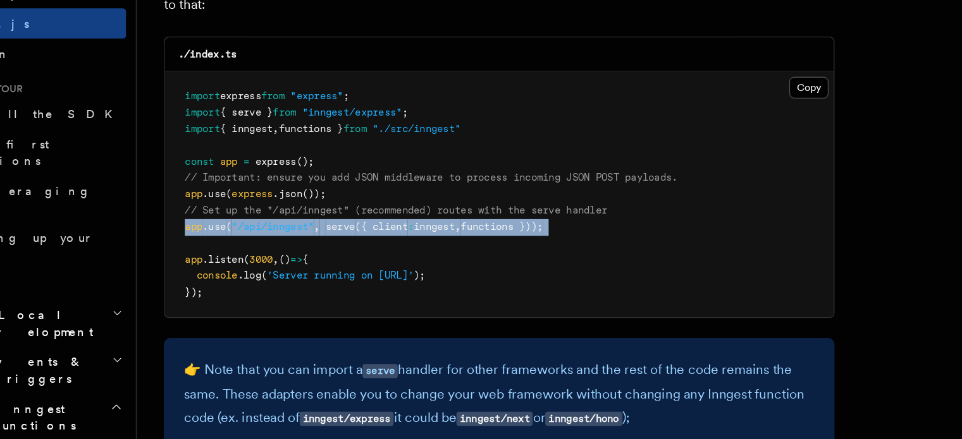
drag, startPoint x: 193, startPoint y: 276, endPoint x: 481, endPoint y: 276, distance: 287.7
click at [481, 276] on pre "import express from "express" ; import { serve } from "inngest/express" ; impor…" at bounding box center [430, 255] width 505 height 186
copy code "app .use ( "/api/inngest" , serve ({ client : inngest , functions }));"
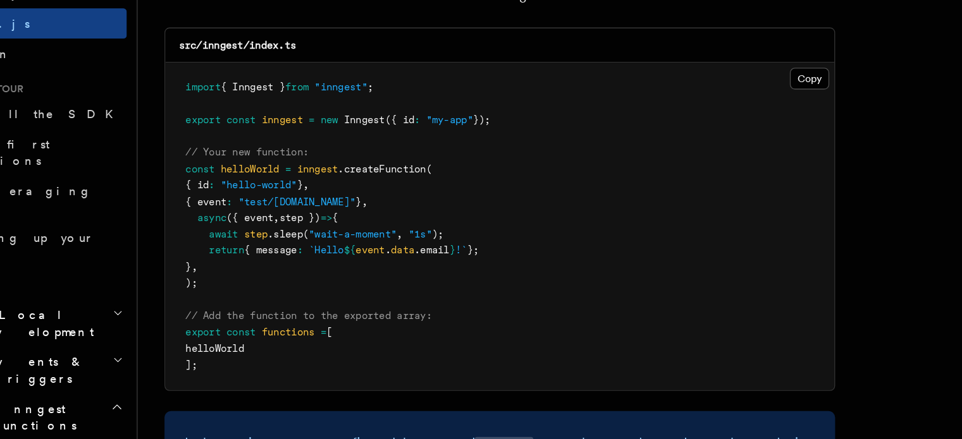
scroll to position [2473, 0]
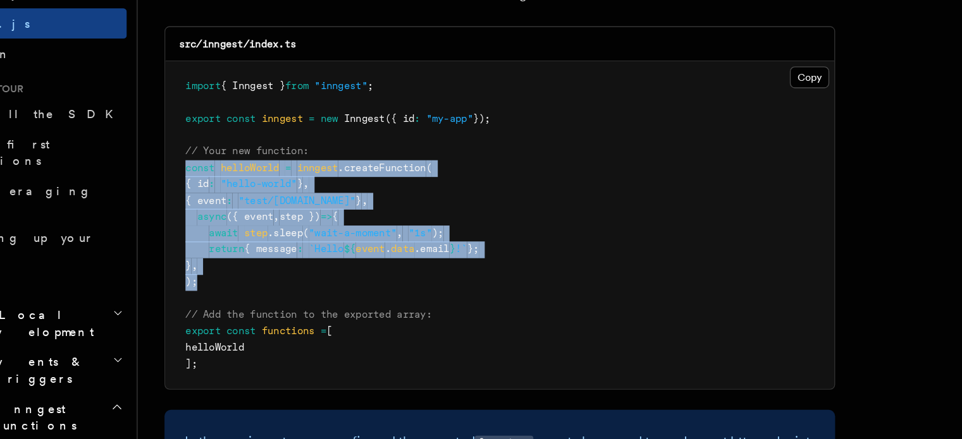
drag, startPoint x: 202, startPoint y: 323, endPoint x: 187, endPoint y: 235, distance: 89.1
click at [187, 235] on pre "import { Inngest } from "inngest" ; export const inngest = new Inngest ({ id : …" at bounding box center [430, 277] width 505 height 247
copy code "const helloWorld = inngest .createFunction ( { id : "hello-world" } , { event :…"
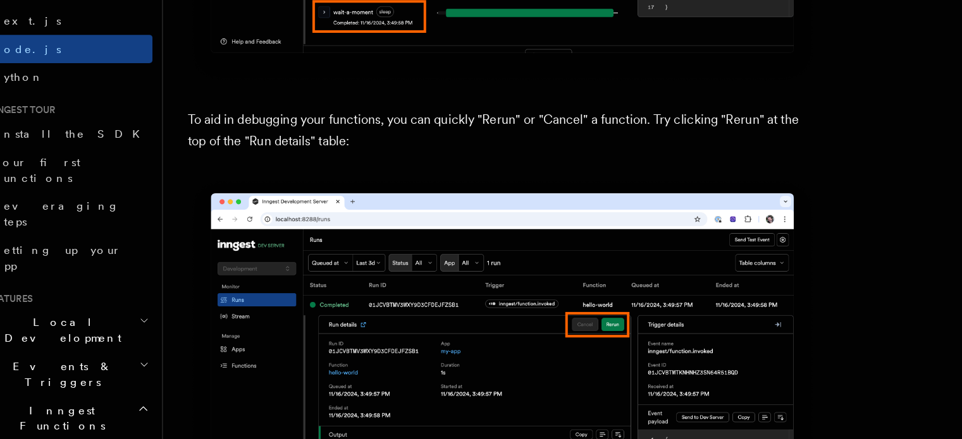
scroll to position [5468, 0]
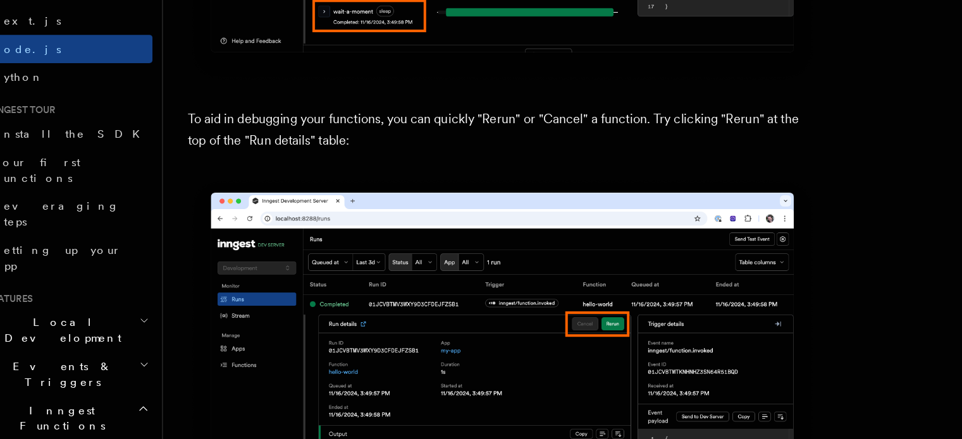
click at [254, 199] on p "To aid in debugging your functions, you can quickly "Rerun" or "Cancel" a funct…" at bounding box center [430, 190] width 506 height 35
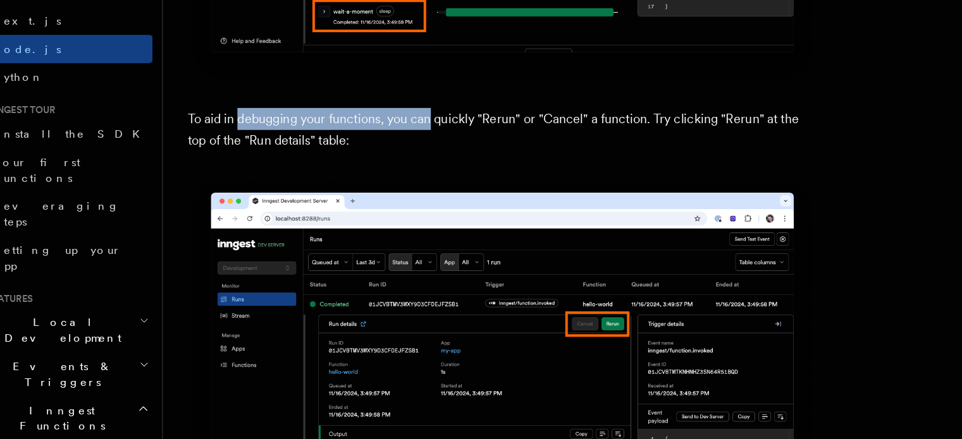
drag, startPoint x: 254, startPoint y: 199, endPoint x: 368, endPoint y: 211, distance: 115.1
click at [368, 208] on p "To aid in debugging your functions, you can quickly "Rerun" or "Cancel" a funct…" at bounding box center [430, 190] width 506 height 35
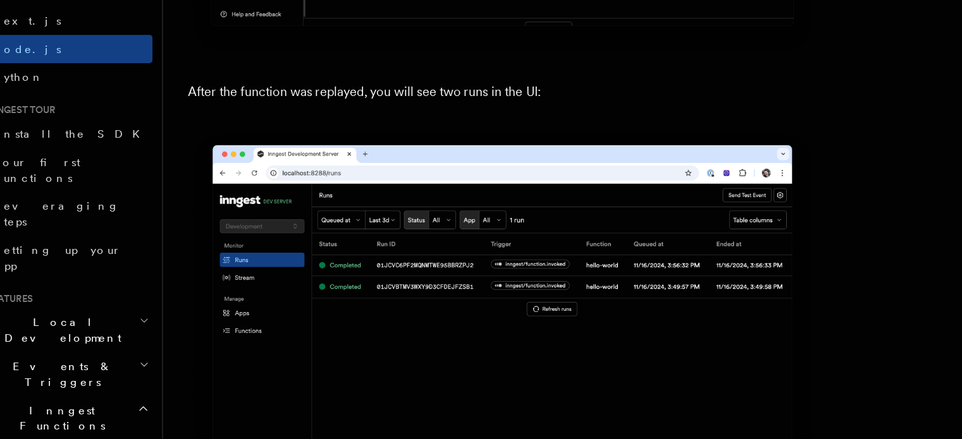
scroll to position [5916, 0]
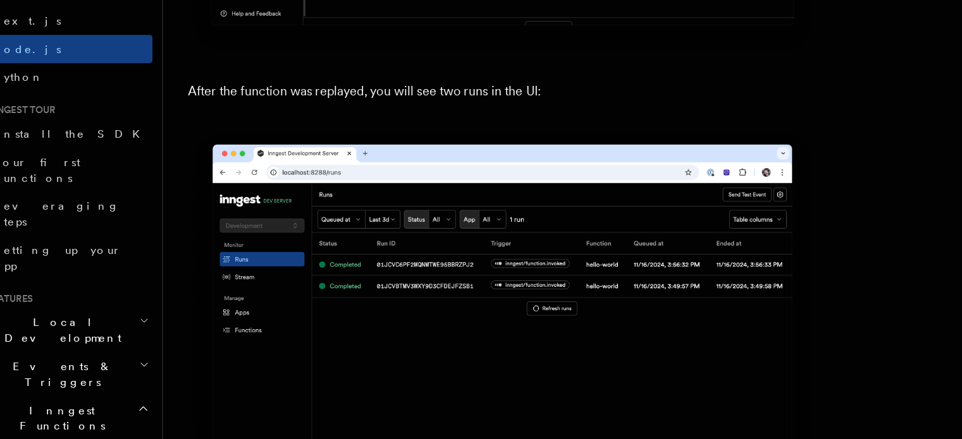
click at [291, 168] on p "After the function was replayed, you will see two runs in the UI:" at bounding box center [430, 159] width 506 height 18
drag, startPoint x: 291, startPoint y: 173, endPoint x: 336, endPoint y: 176, distance: 45.0
click at [336, 168] on p "After the function was replayed, you will see two runs in the UI:" at bounding box center [430, 159] width 506 height 18
click at [386, 168] on p "After the function was replayed, you will see two runs in the UI:" at bounding box center [430, 159] width 506 height 18
drag, startPoint x: 386, startPoint y: 176, endPoint x: 402, endPoint y: 178, distance: 16.5
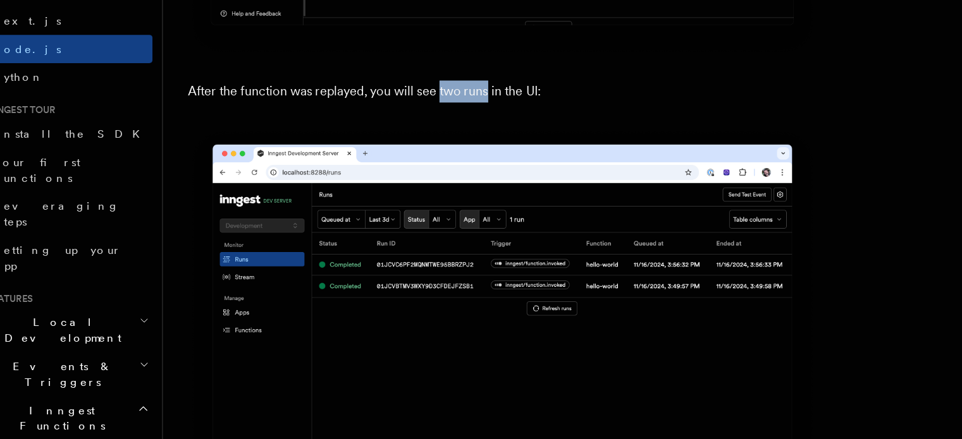
click at [402, 168] on p "After the function was replayed, you will see two runs in the UI:" at bounding box center [430, 159] width 506 height 18
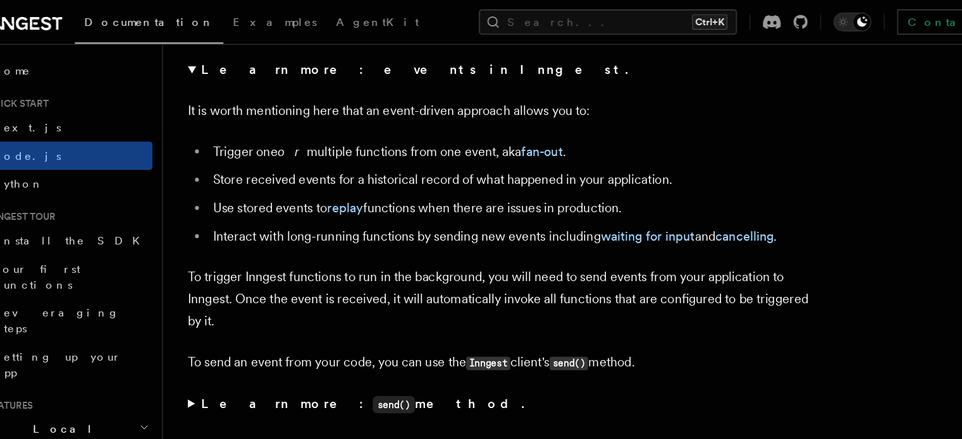
scroll to position [6486, 0]
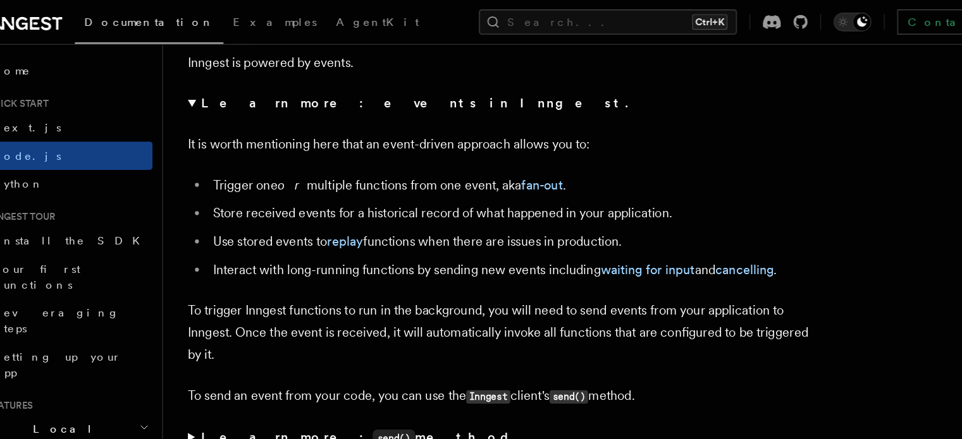
click at [180, 92] on summary "Learn more: events in Inngest." at bounding box center [430, 84] width 506 height 18
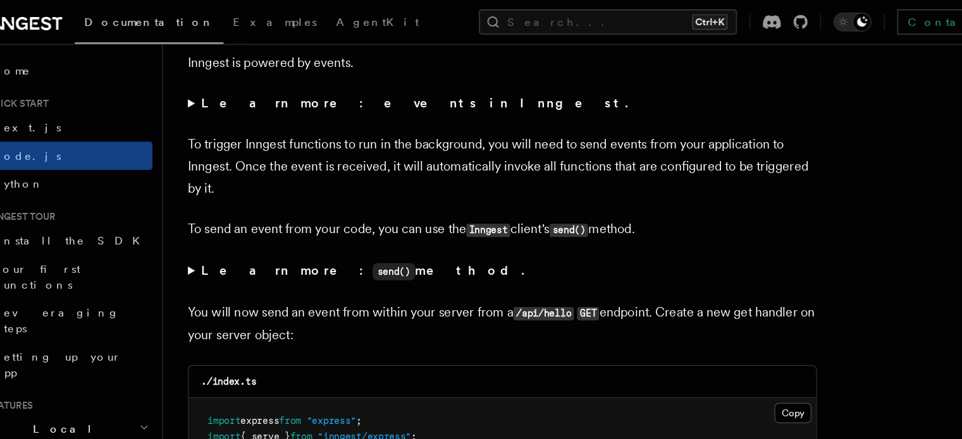
click at [180, 92] on summary "Learn more: events in Inngest." at bounding box center [430, 84] width 506 height 18
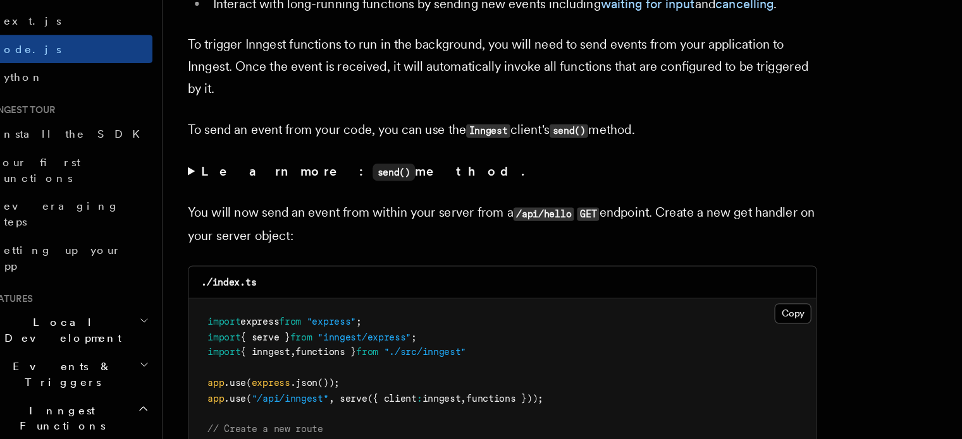
scroll to position [6617, 0]
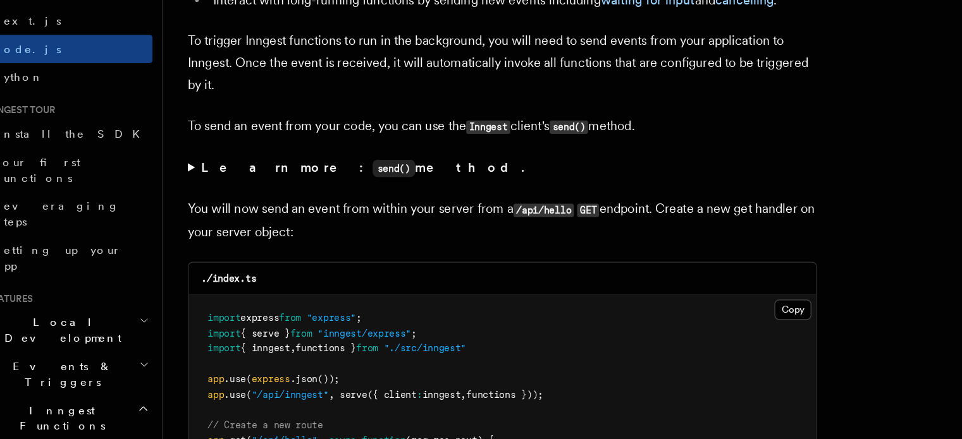
click at [178, 230] on summary "Learn more: send() method." at bounding box center [430, 221] width 506 height 18
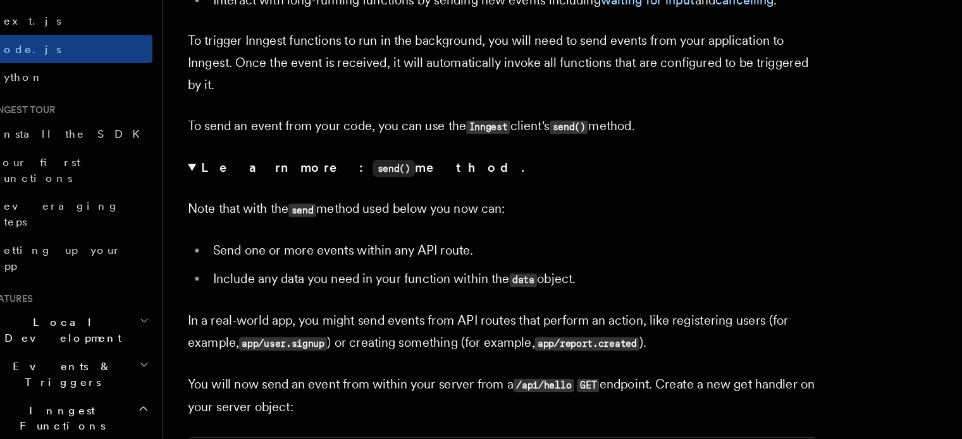
click at [178, 230] on summary "Learn more: send() method." at bounding box center [430, 221] width 506 height 18
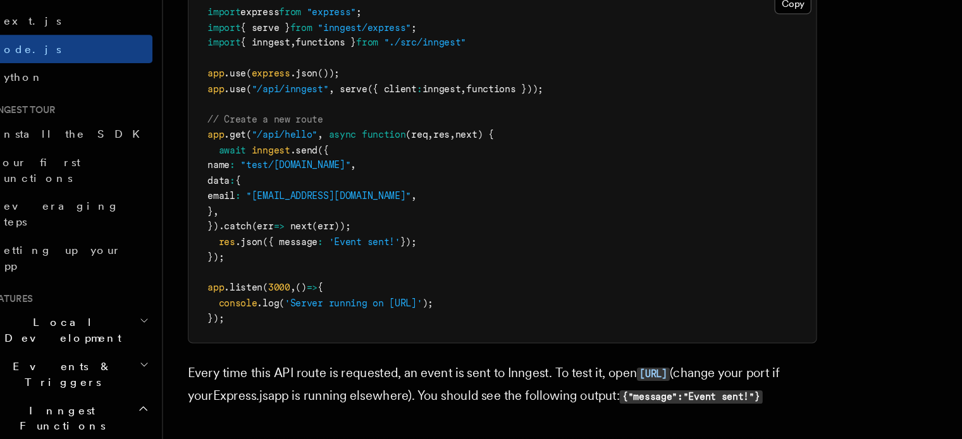
scroll to position [6864, 0]
click at [217, 315] on pre "import express from "express" ; import { serve } from "inngest/express" ; impor…" at bounding box center [430, 219] width 505 height 285
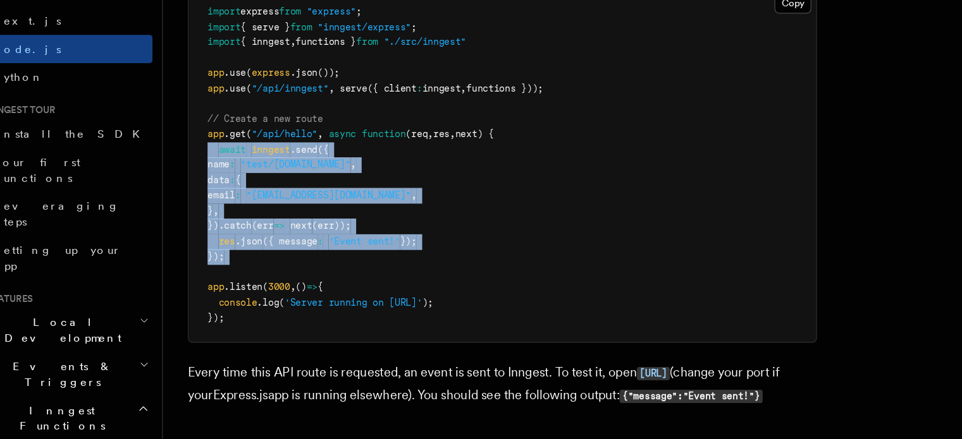
drag, startPoint x: 217, startPoint y: 315, endPoint x: 198, endPoint y: 223, distance: 93.6
click at [198, 223] on pre "import express from "express" ; import { serve } from "inngest/express" ; impor…" at bounding box center [430, 219] width 505 height 285
click at [464, 285] on pre "import express from "express" ; import { serve } from "inngest/express" ; impor…" at bounding box center [430, 219] width 505 height 285
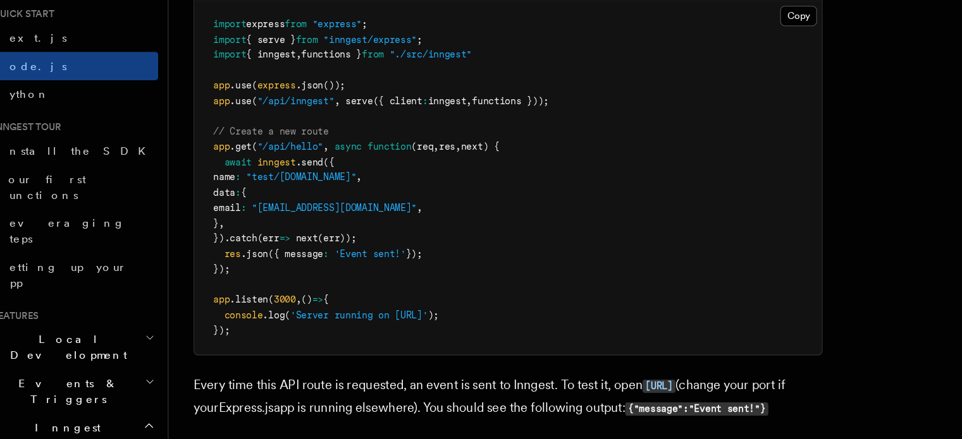
scroll to position [6868, 0]
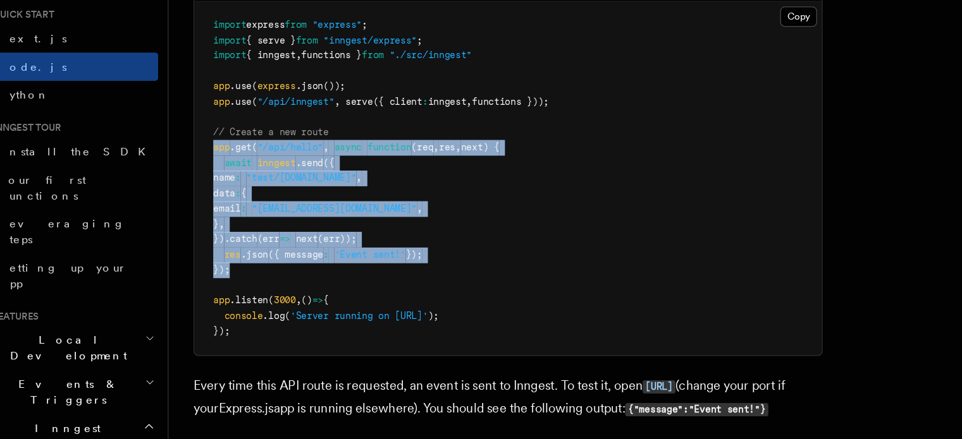
drag, startPoint x: 208, startPoint y: 311, endPoint x: 187, endPoint y: 211, distance: 102.2
click at [187, 211] on pre "import express from "express" ; import { serve } from "inngest/express" ; impor…" at bounding box center [430, 215] width 505 height 285
copy code "app .get ( "/api/hello" , async function (req , res , next) { await inngest .se…"
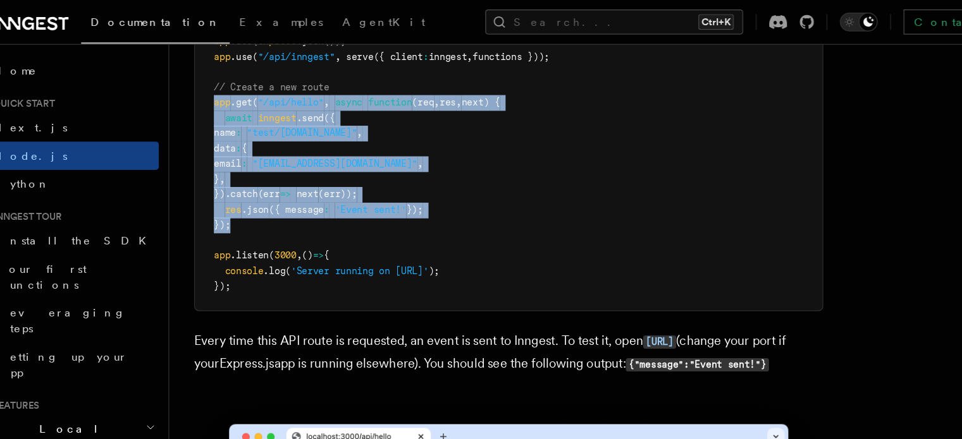
scroll to position [6975, 0]
copy code "app .get ( "/api/hello" , async function (req , res , next) { await inngest .se…"
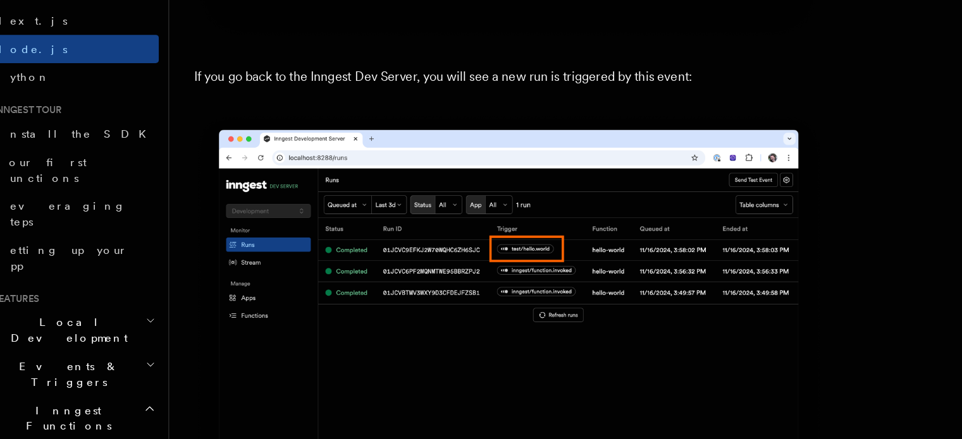
scroll to position [7501, 0]
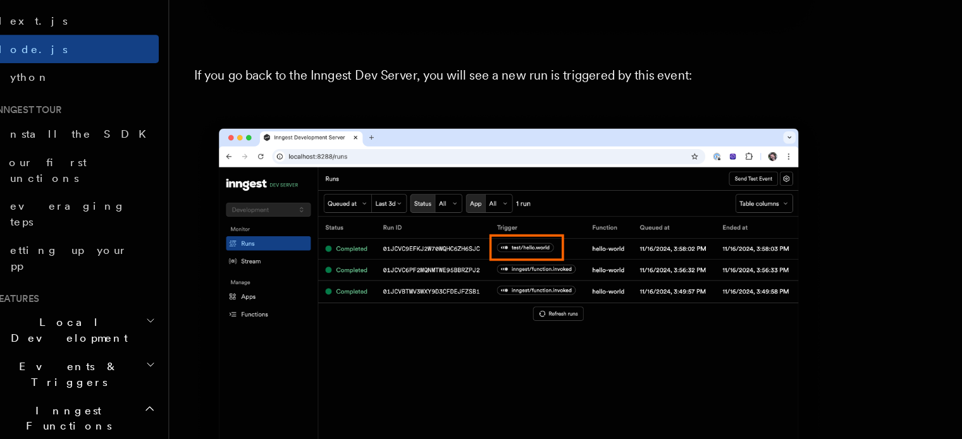
click at [317, 156] on p "If you go back to the Inngest Dev Server, you will see a new run is triggered b…" at bounding box center [430, 147] width 506 height 18
drag, startPoint x: 317, startPoint y: 185, endPoint x: 333, endPoint y: 186, distance: 16.5
click at [333, 156] on p "If you go back to the Inngest Dev Server, you will see a new run is triggered b…" at bounding box center [430, 147] width 506 height 18
click at [376, 156] on p "If you go back to the Inngest Dev Server, you will see a new run is triggered b…" at bounding box center [430, 147] width 506 height 18
drag, startPoint x: 376, startPoint y: 185, endPoint x: 415, endPoint y: 184, distance: 39.8
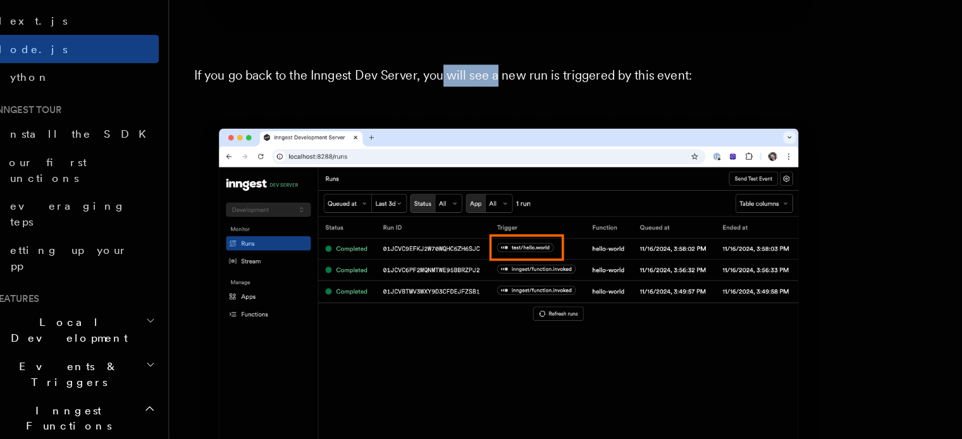
click at [415, 156] on p "If you go back to the Inngest Dev Server, you will see a new run is triggered b…" at bounding box center [430, 147] width 506 height 18
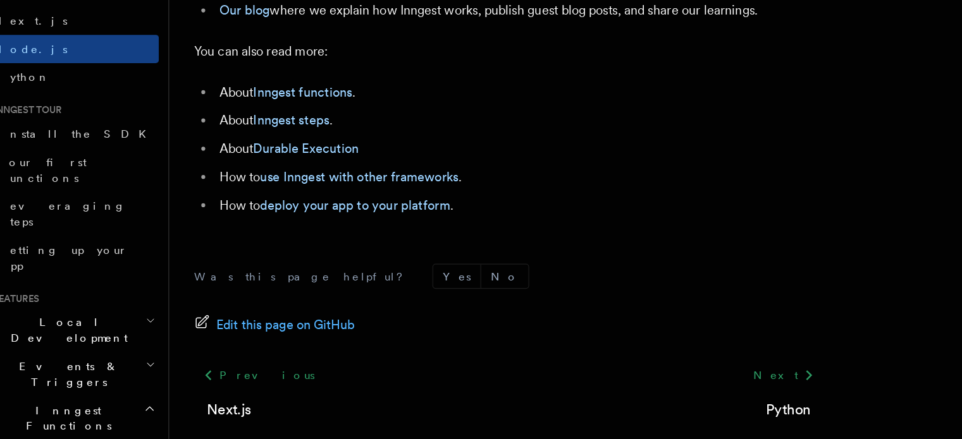
scroll to position [8111, 0]
